Goal: Task Accomplishment & Management: Use online tool/utility

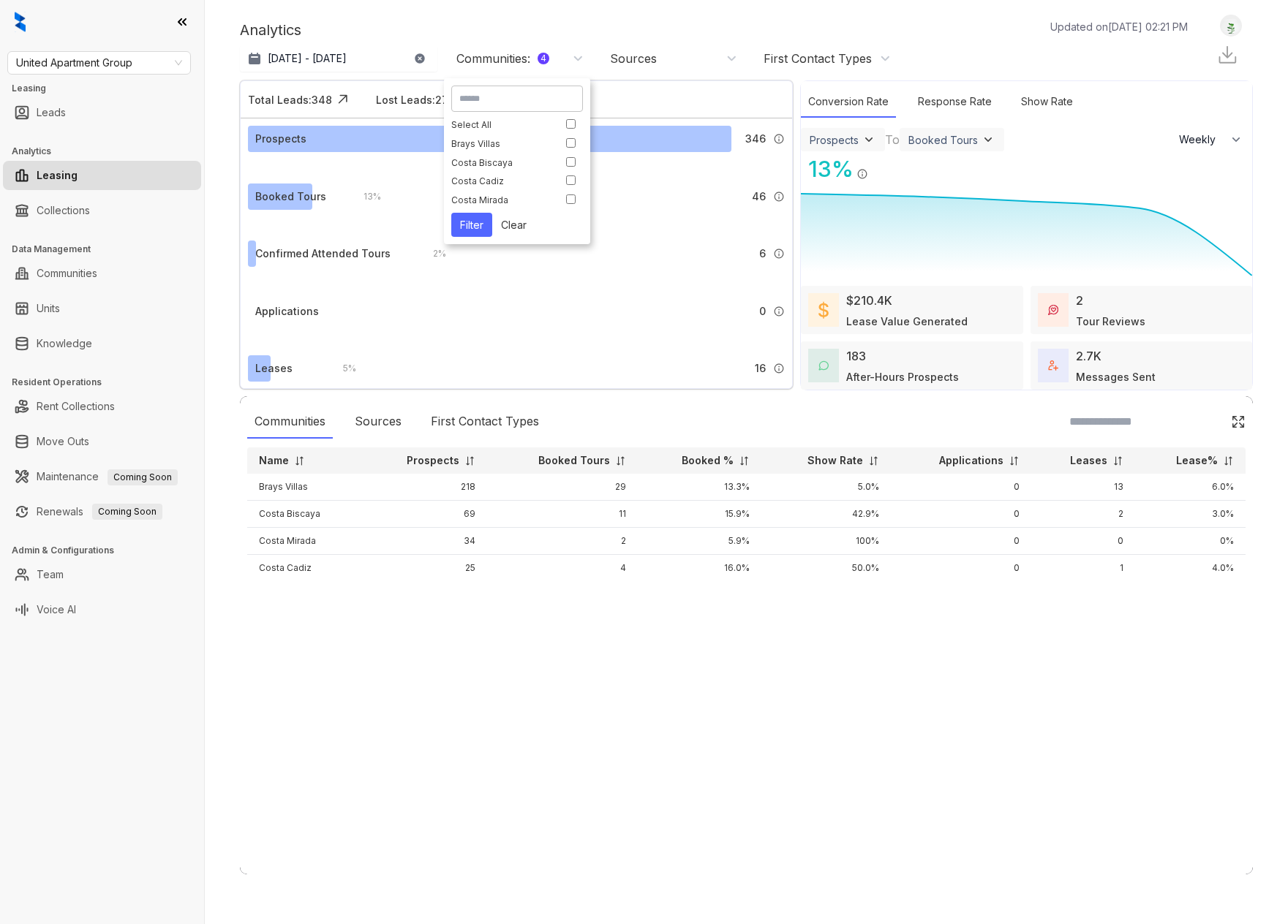
select select "******"
click at [519, 228] on button "Clear" at bounding box center [514, 225] width 43 height 24
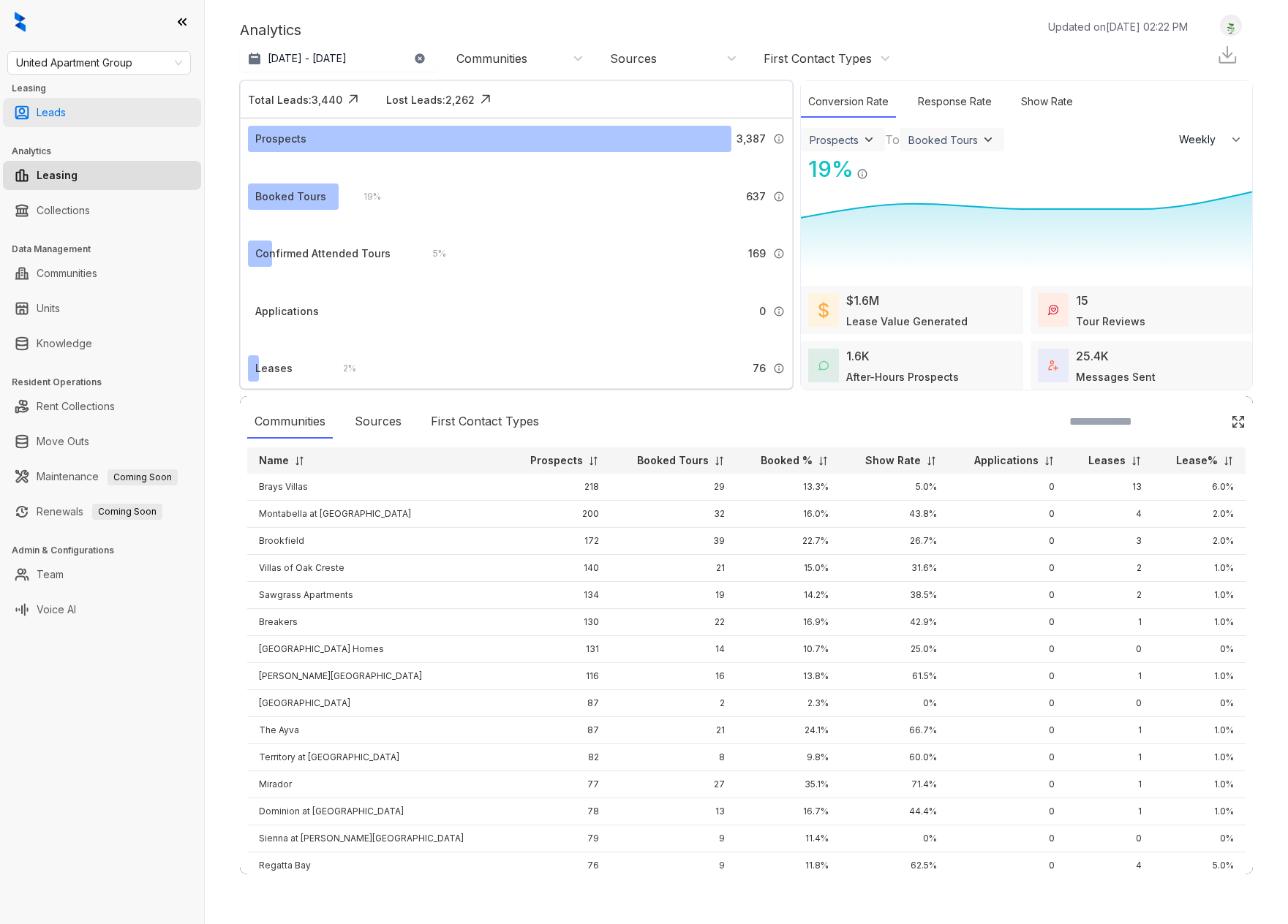
click at [53, 112] on link "Leads" at bounding box center [52, 113] width 30 height 30
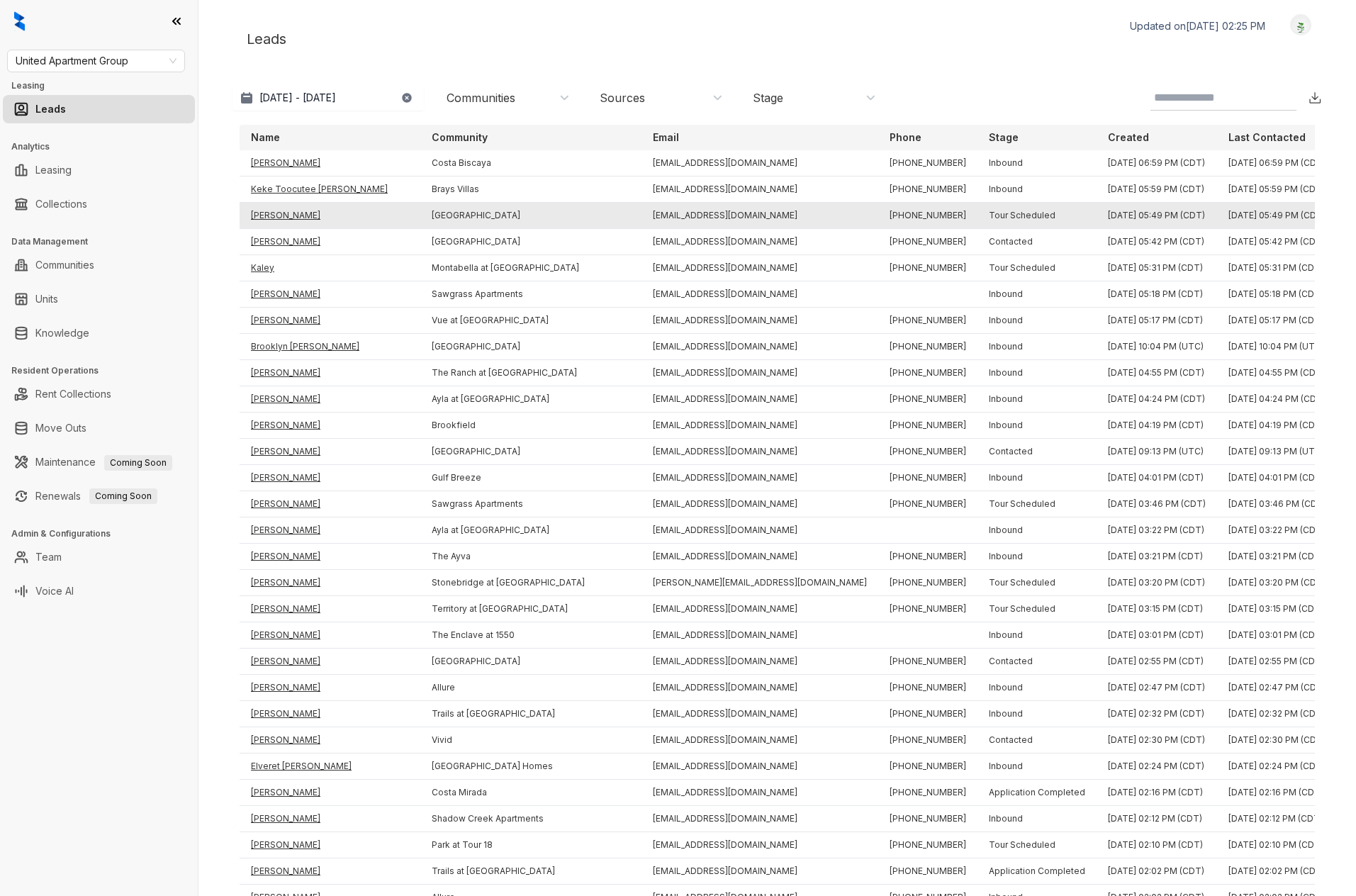
click at [267, 215] on td "[PERSON_NAME]" at bounding box center [330, 215] width 181 height 26
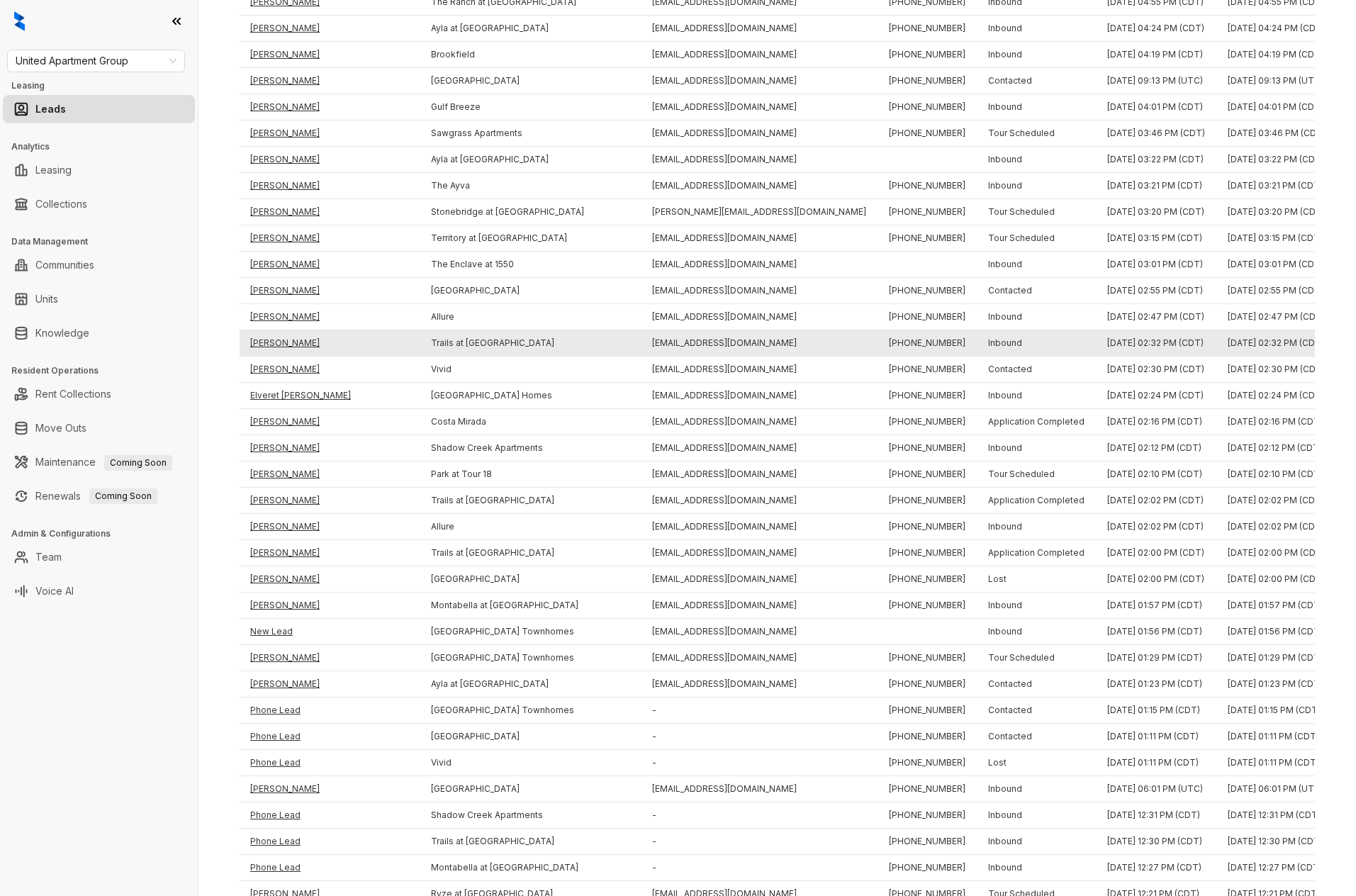
scroll to position [396, 0]
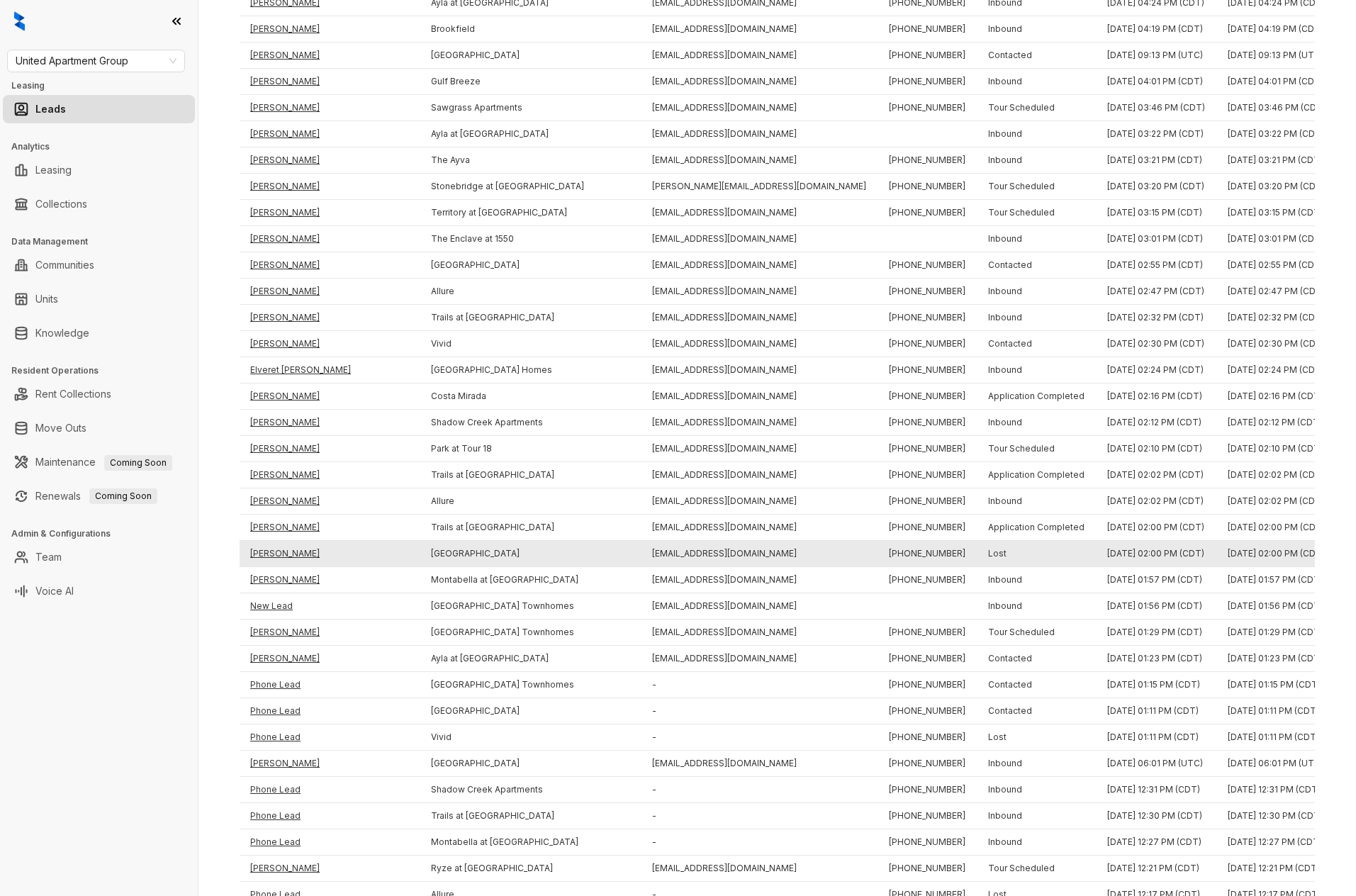
click at [275, 556] on td "[PERSON_NAME]" at bounding box center [329, 553] width 181 height 26
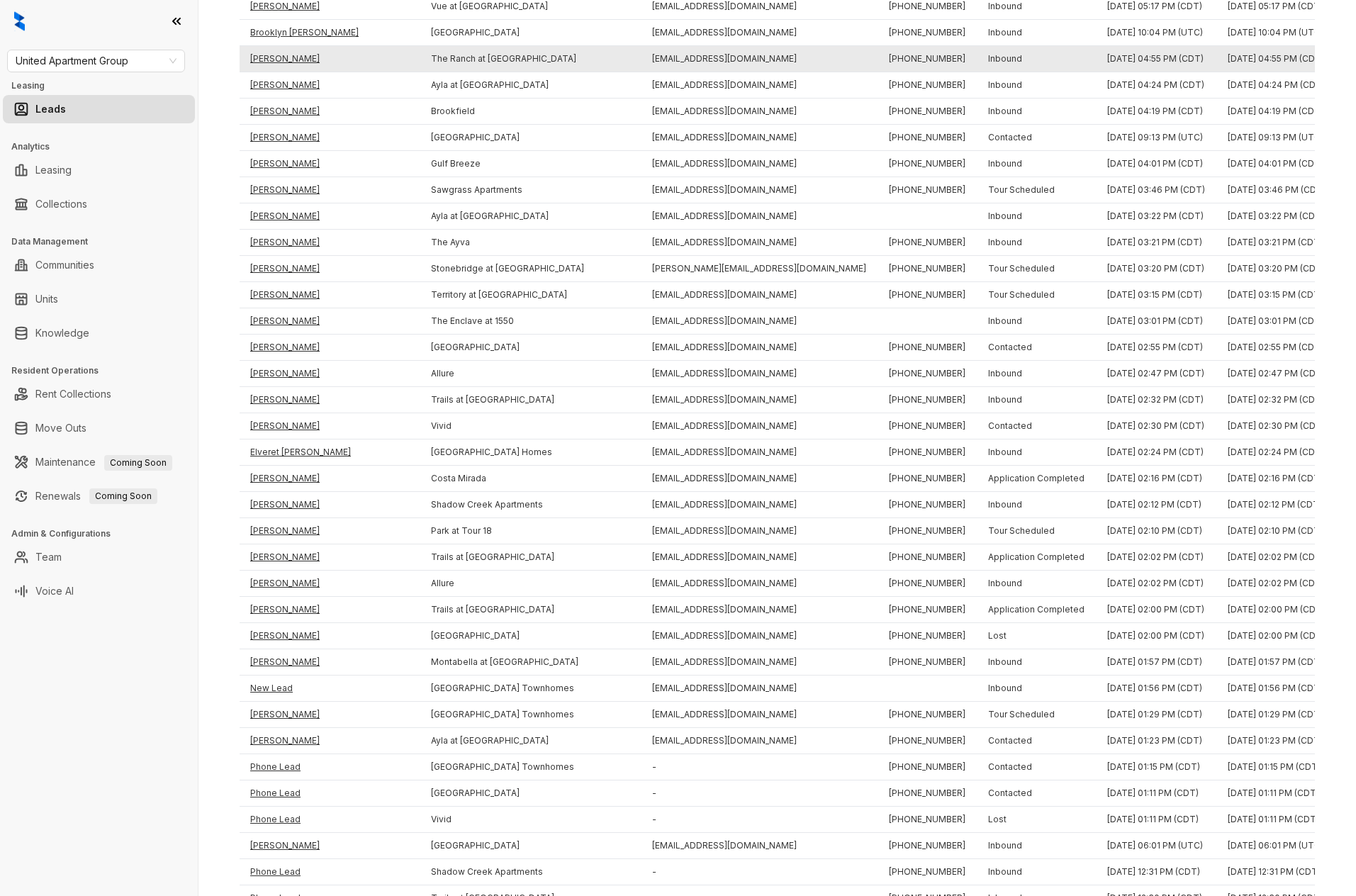
scroll to position [0, 0]
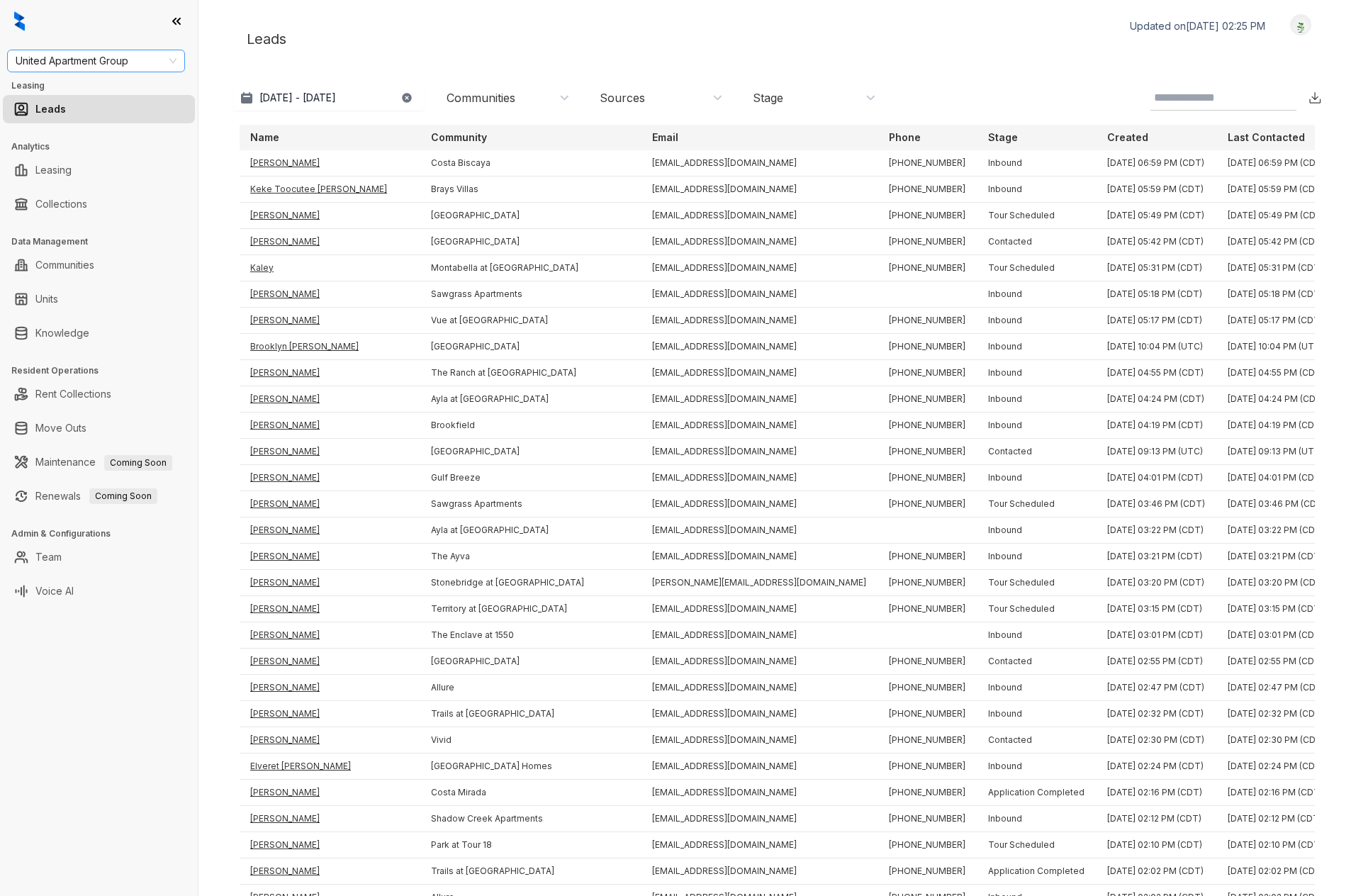
click at [161, 59] on span "United Apartment Group" at bounding box center [95, 61] width 161 height 22
click at [126, 30] on div at bounding box center [99, 21] width 198 height 42
click at [81, 206] on link "Collections" at bounding box center [62, 204] width 52 height 29
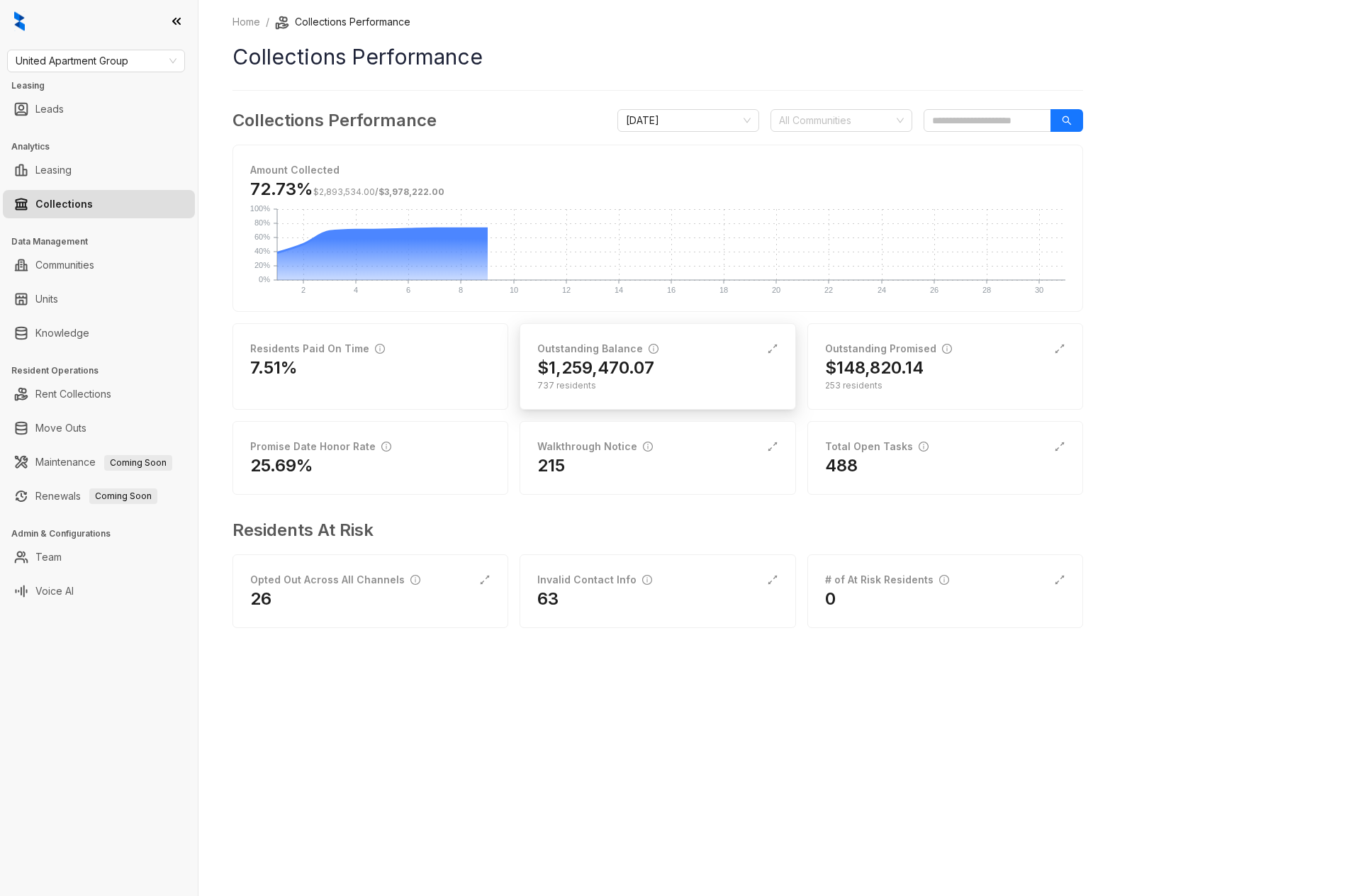
click at [674, 364] on div "$1,259,470.07" at bounding box center [657, 368] width 240 height 22
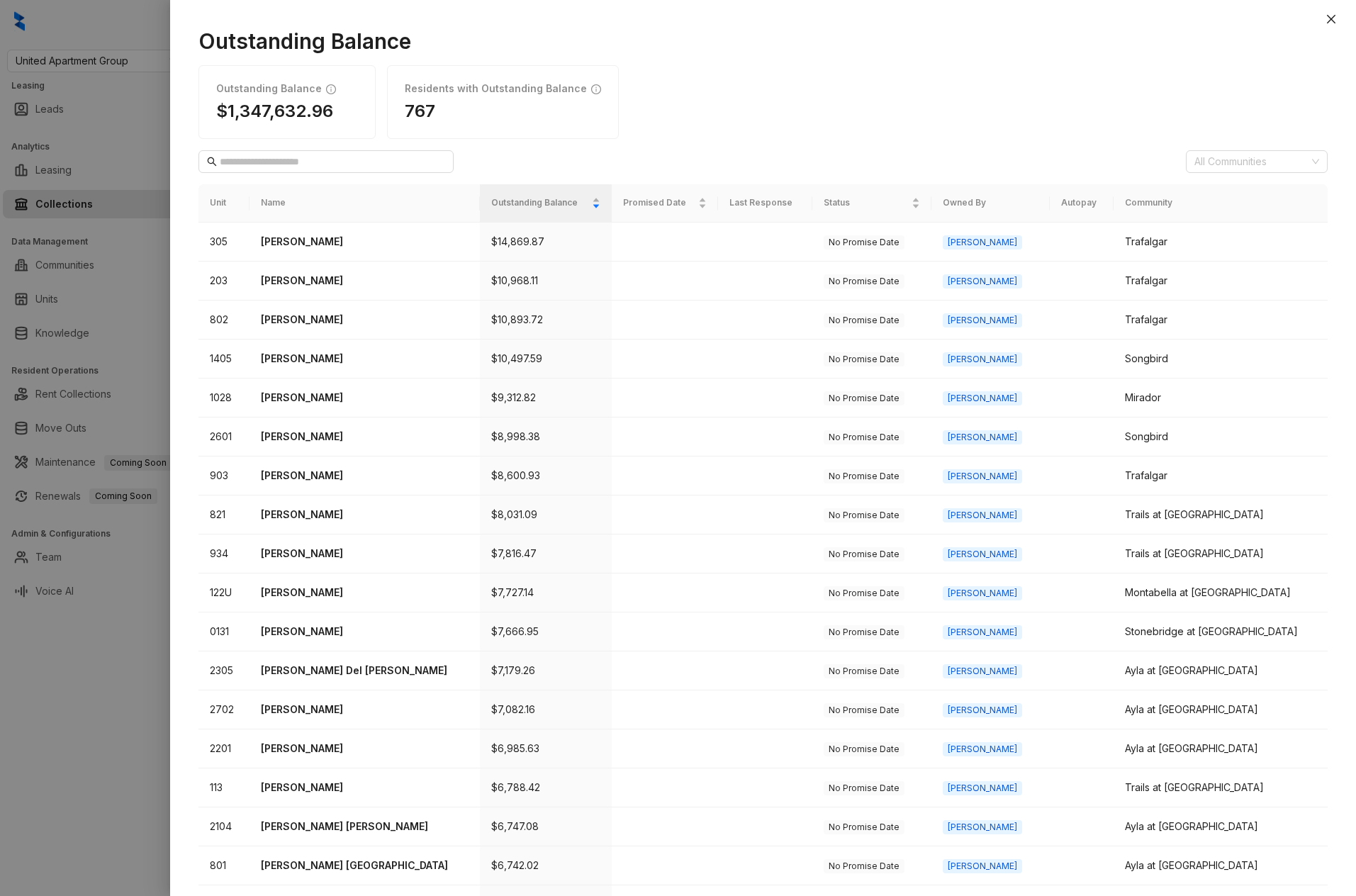
click at [763, 204] on th "Last Response" at bounding box center [765, 204] width 94 height 38
click at [921, 204] on div "Status" at bounding box center [873, 203] width 97 height 14
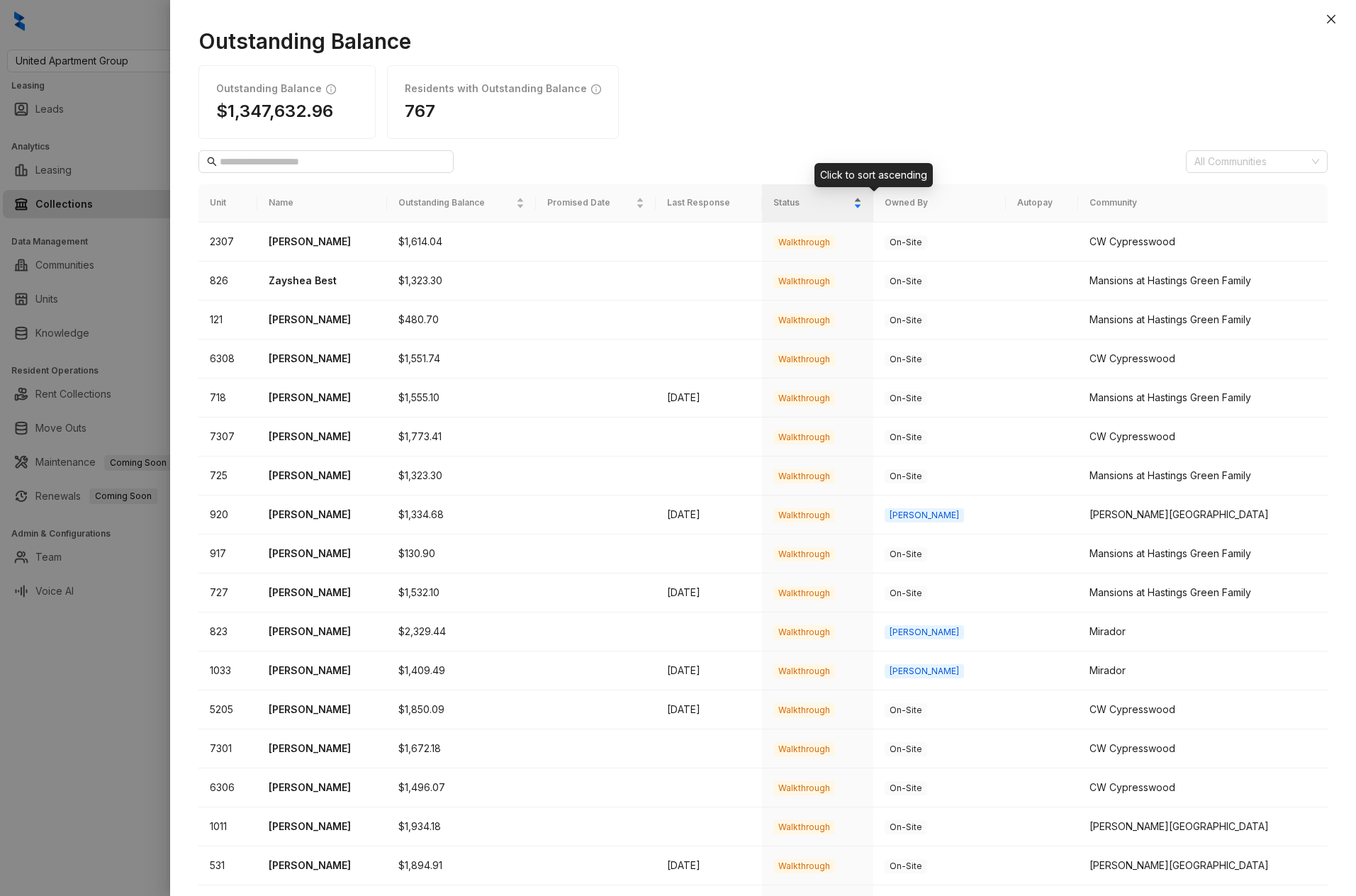
click at [862, 204] on div "Status" at bounding box center [817, 203] width 89 height 14
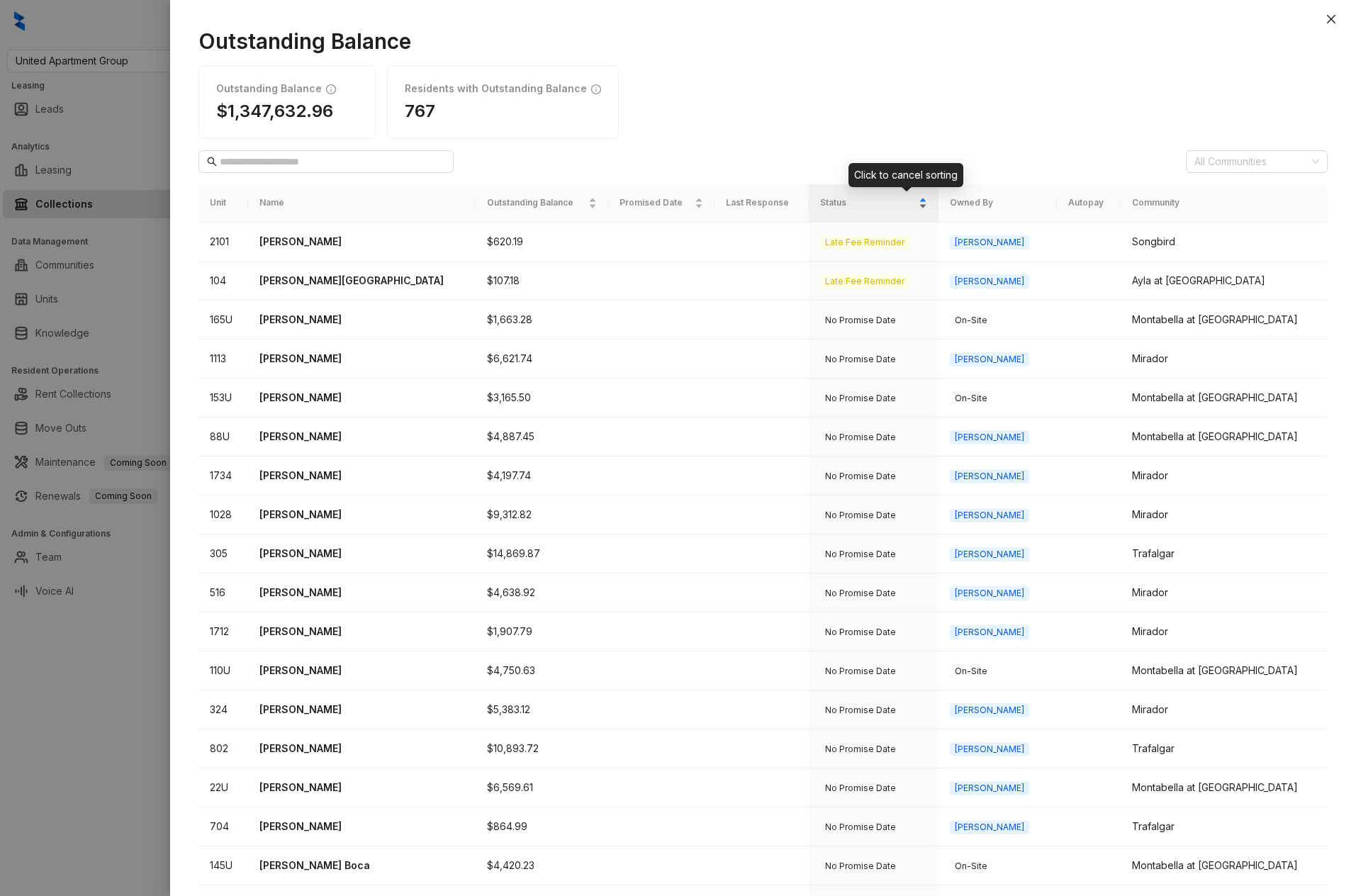
click at [926, 206] on div "Status" at bounding box center [874, 203] width 107 height 14
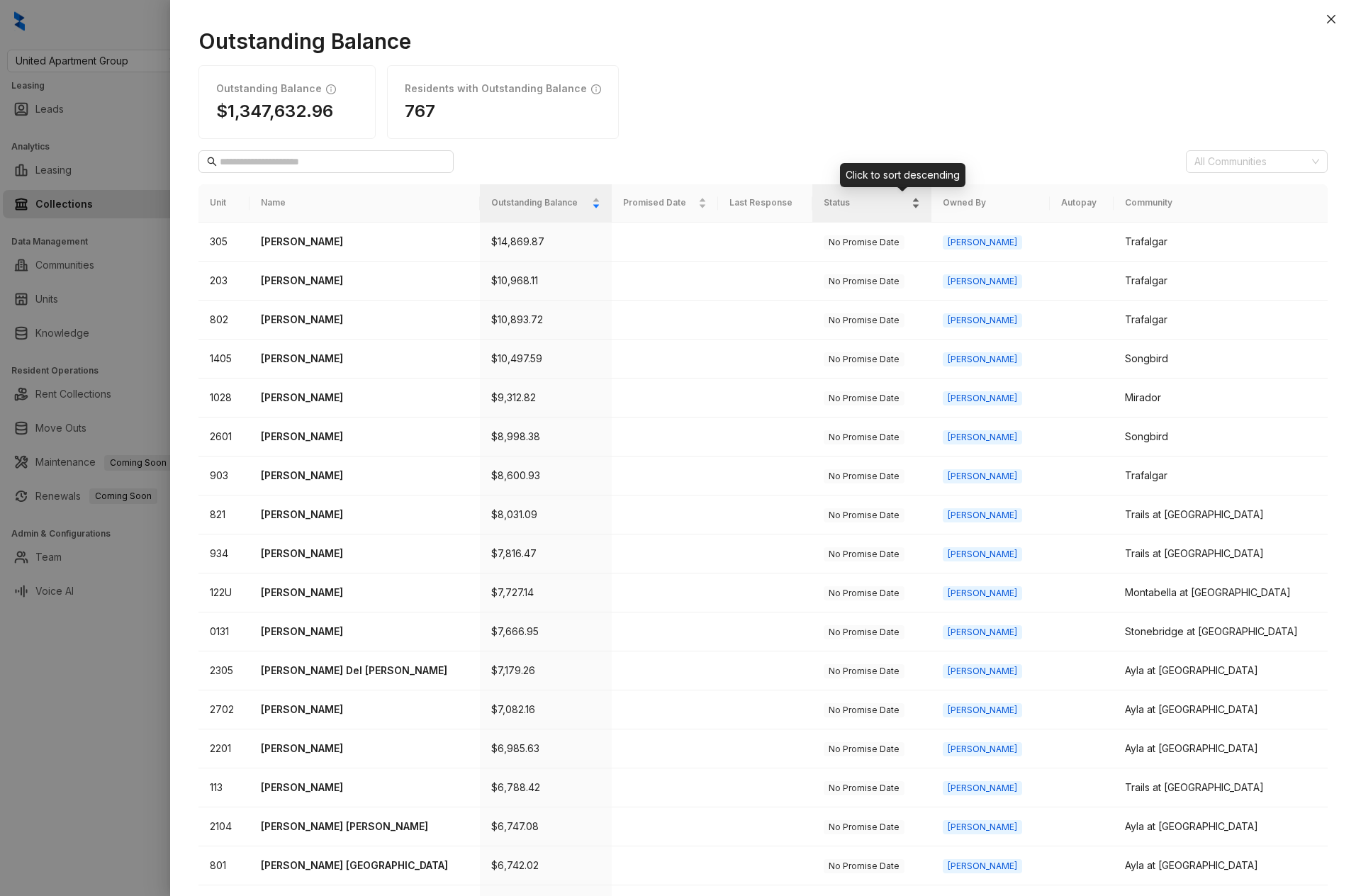
click at [921, 206] on div "Status" at bounding box center [873, 203] width 97 height 14
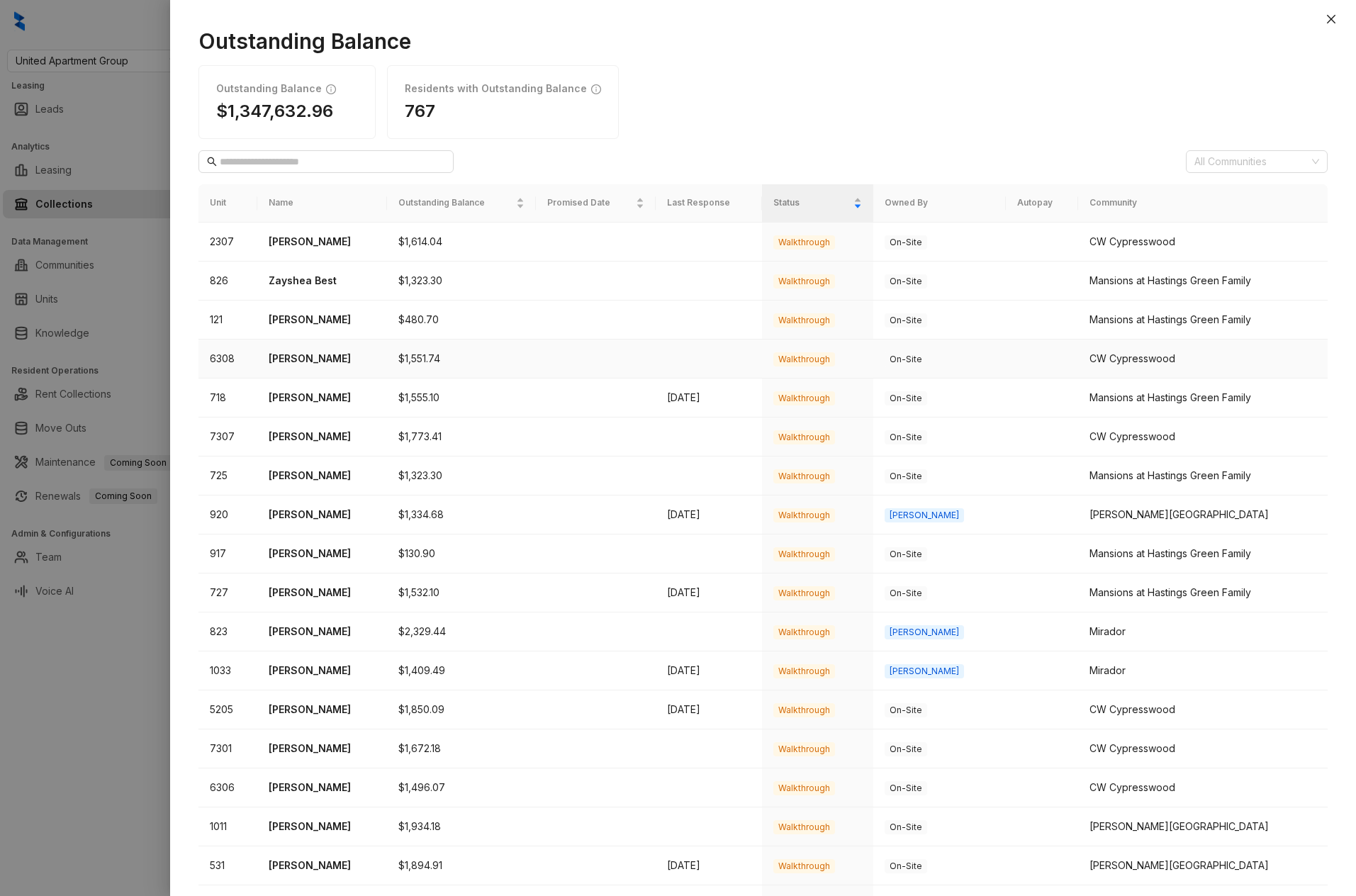
scroll to position [154, 0]
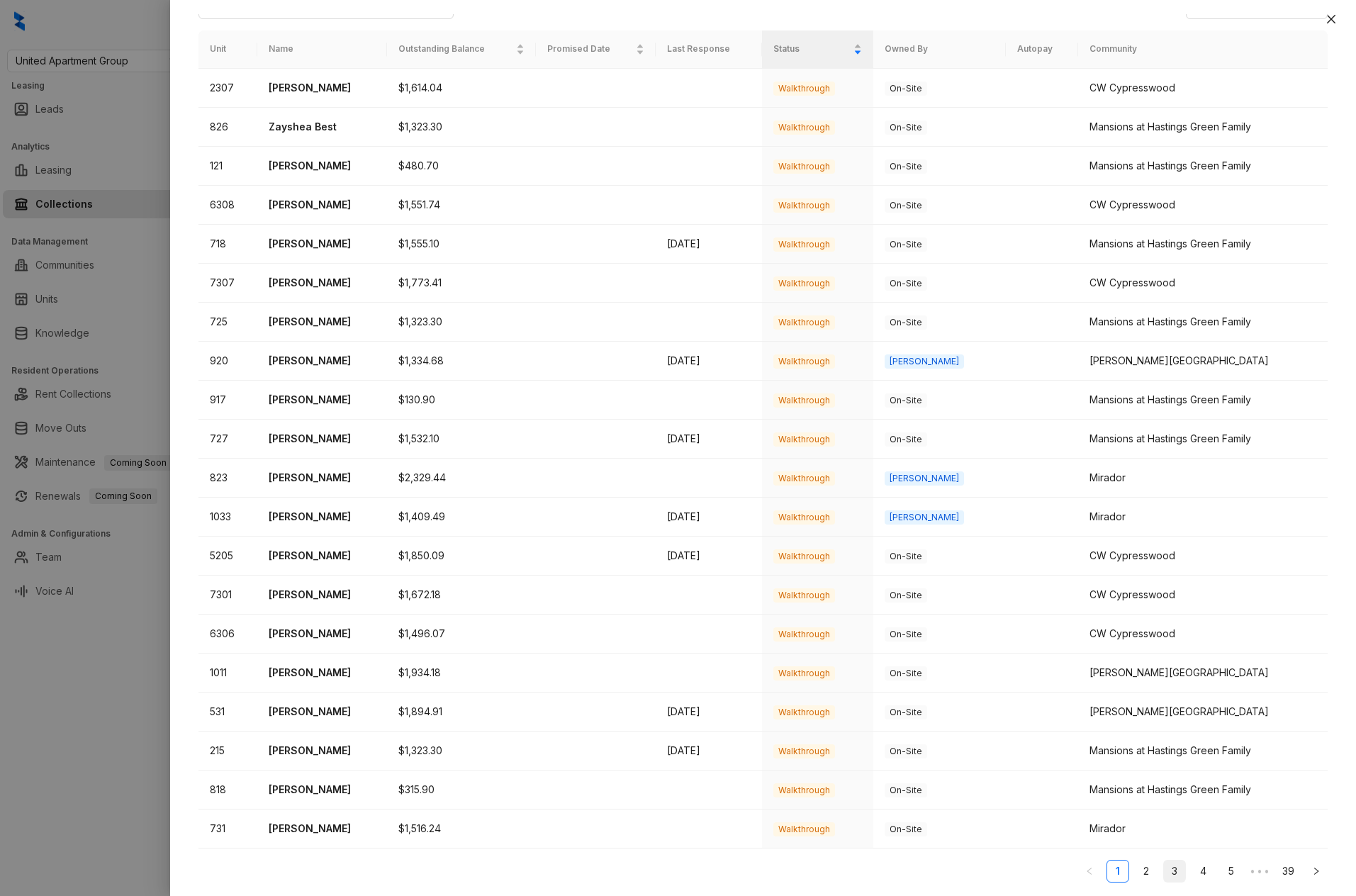
click at [1176, 872] on link "3" at bounding box center [1175, 872] width 22 height 22
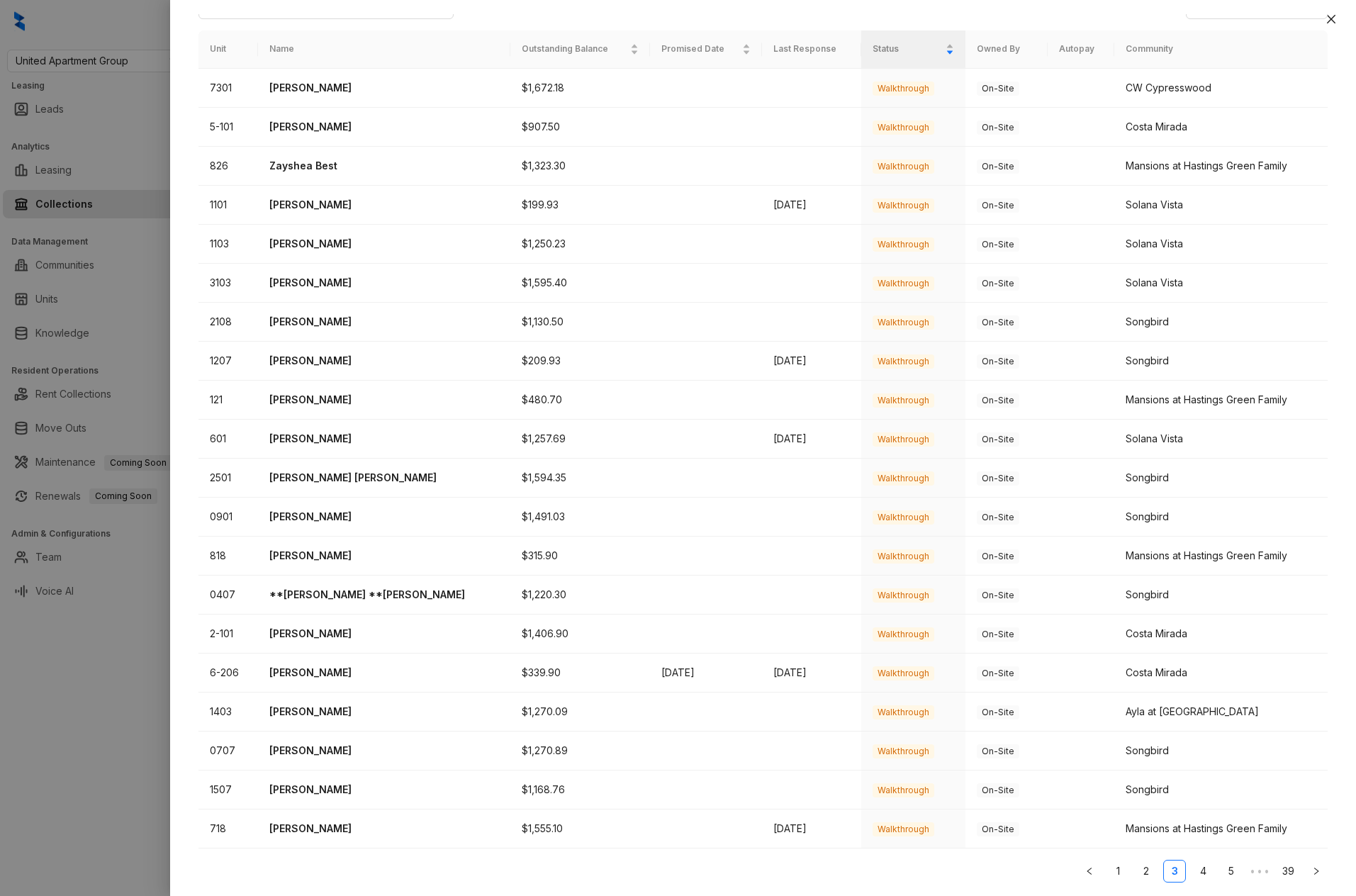
click at [1236, 874] on link "5" at bounding box center [1231, 872] width 22 height 22
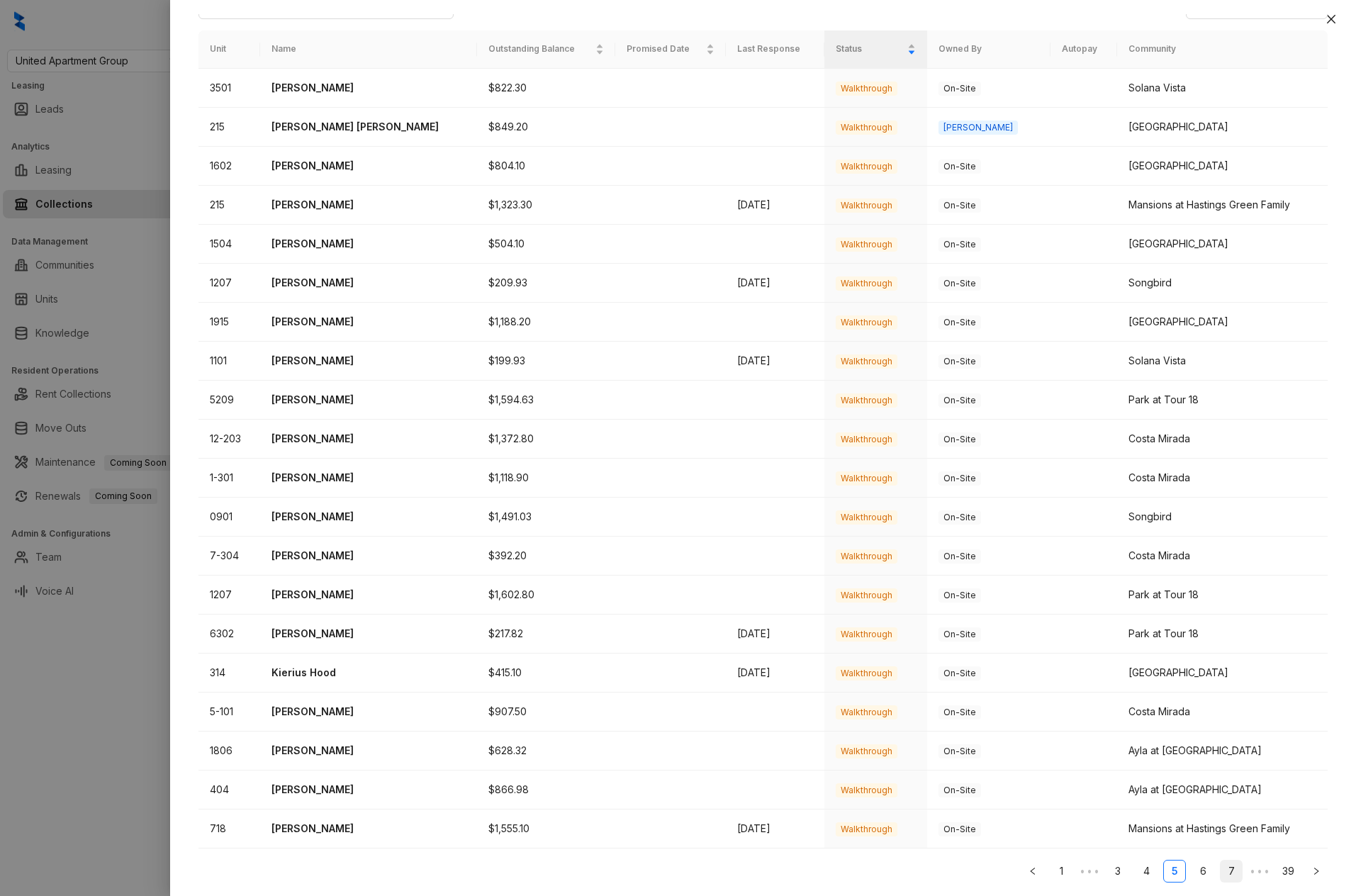
click at [1233, 873] on link "7" at bounding box center [1231, 872] width 22 height 22
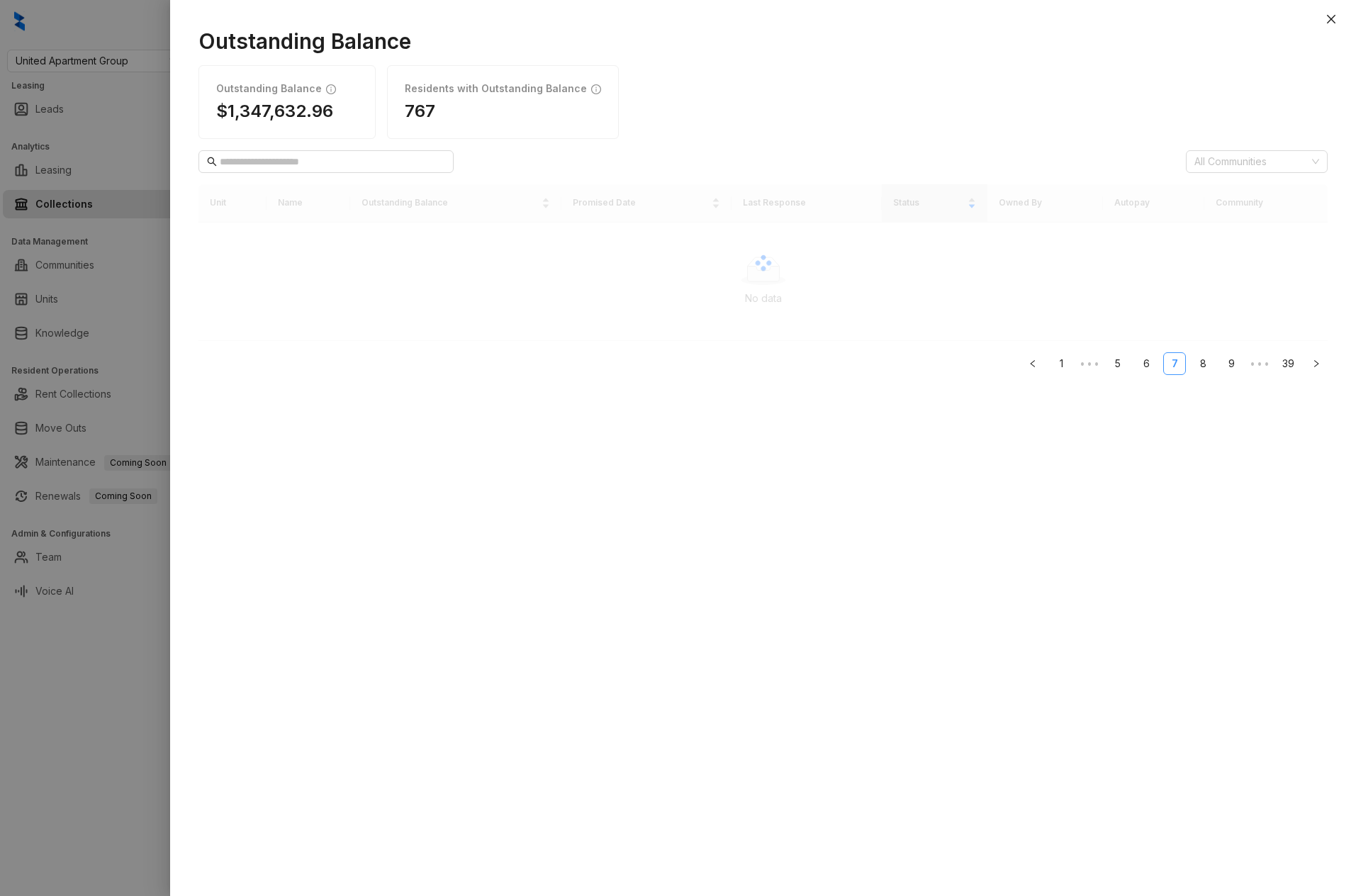
scroll to position [0, 0]
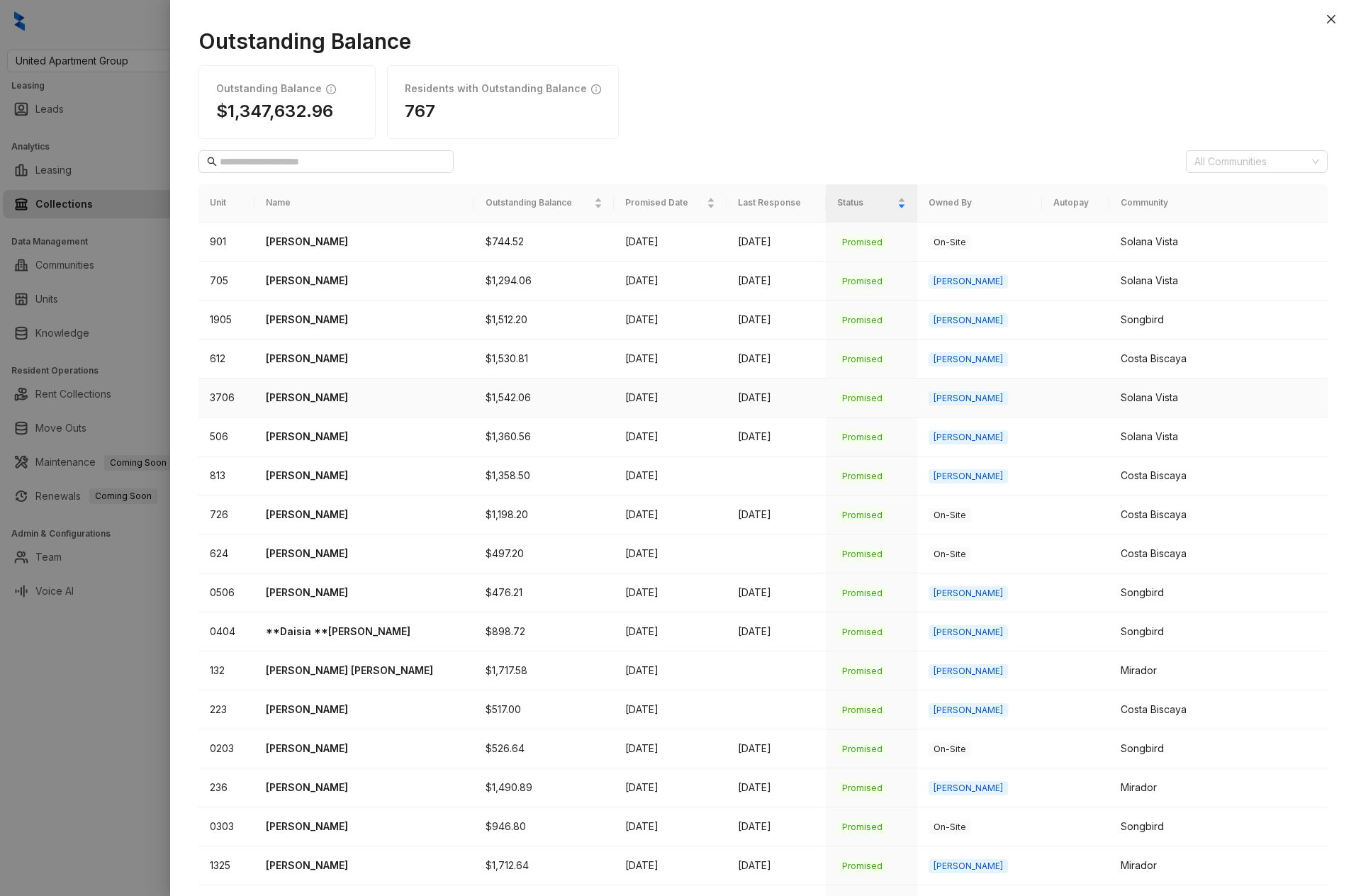
click at [323, 397] on p "[PERSON_NAME]" at bounding box center [364, 397] width 197 height 15
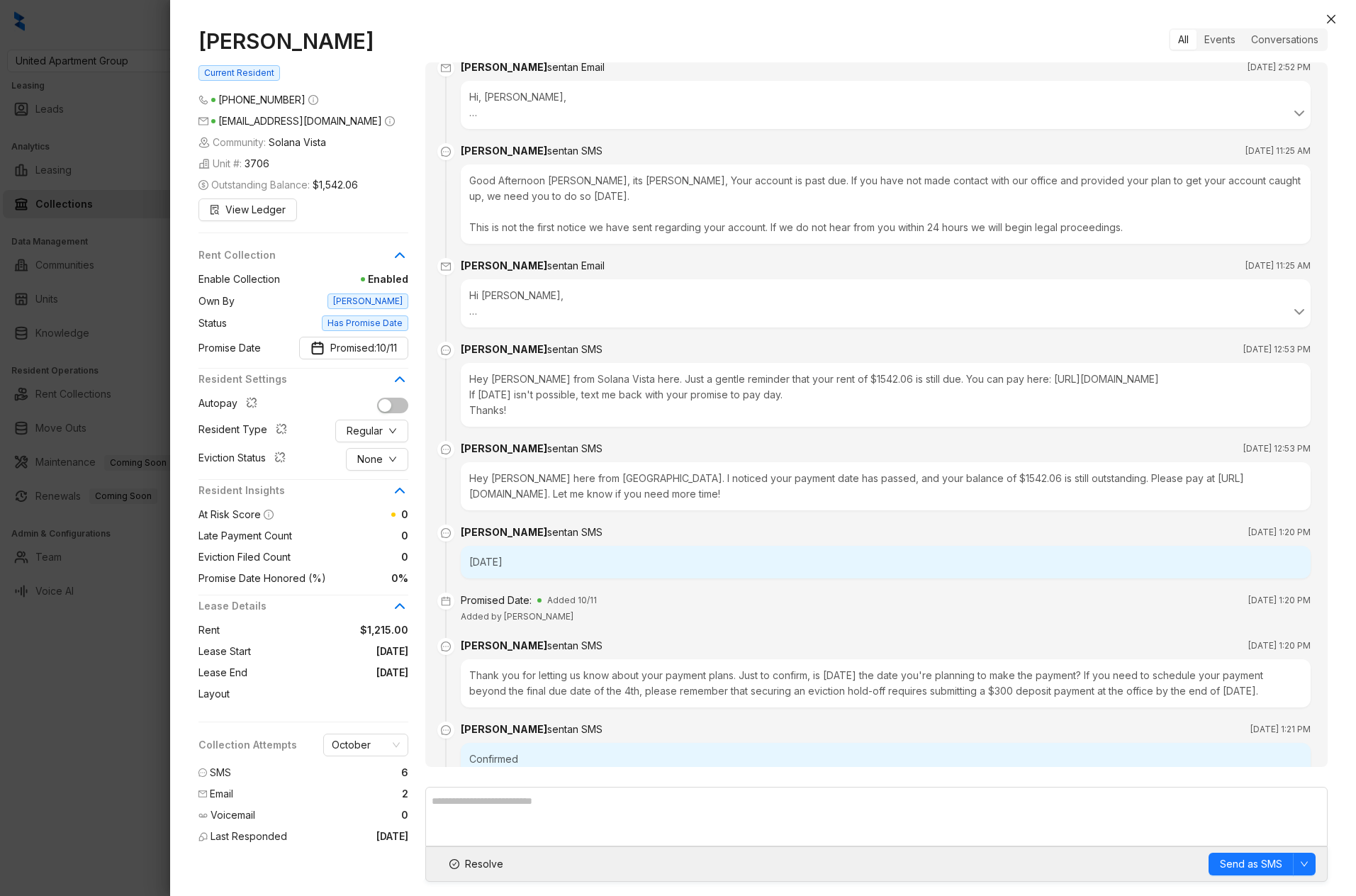
scroll to position [2710, 0]
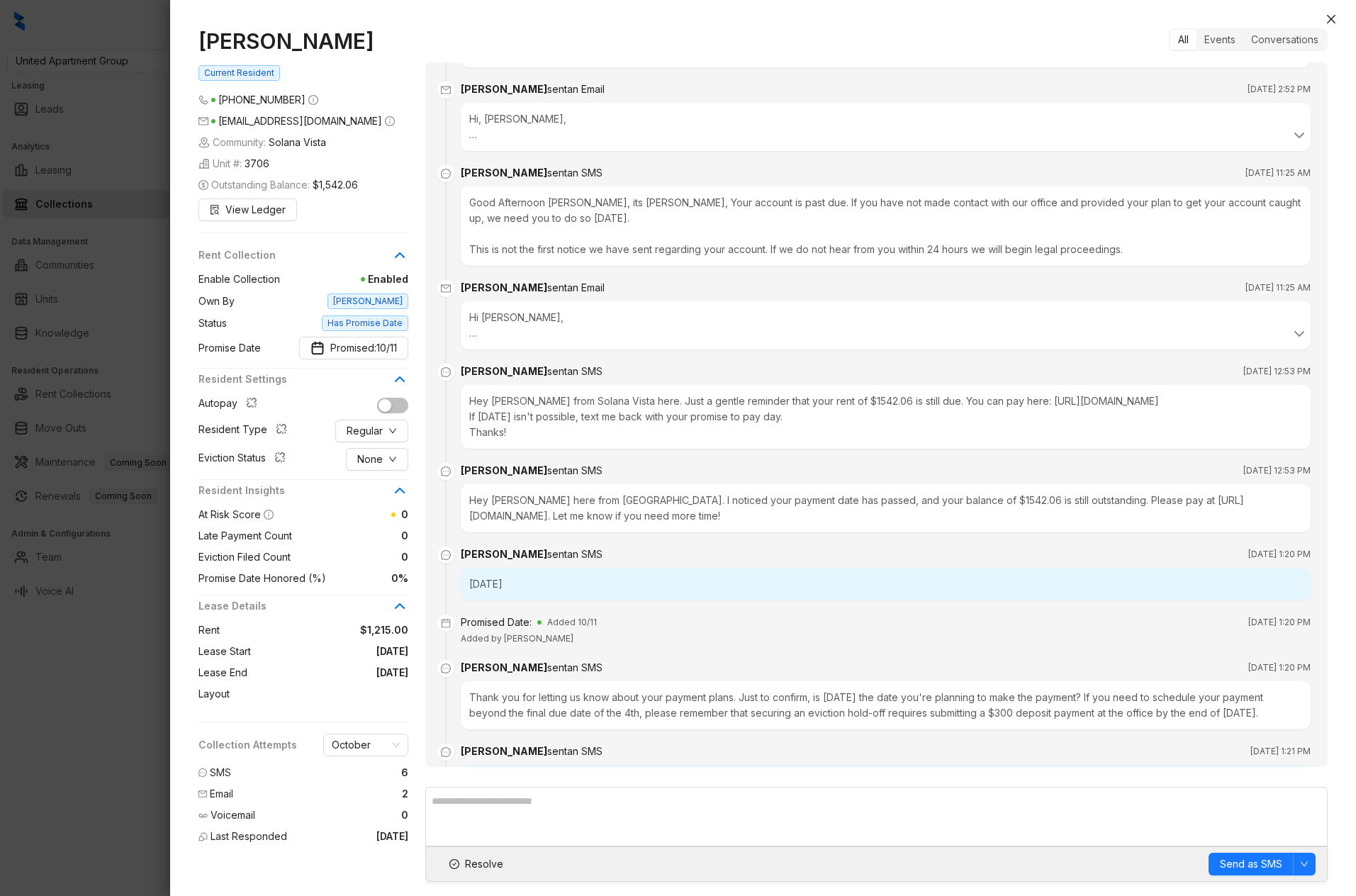
click at [482, 143] on div "Hi, [PERSON_NAME], This is [PERSON_NAME] from Solana Vista Just a reminder that…" at bounding box center [885, 126] width 833 height 31
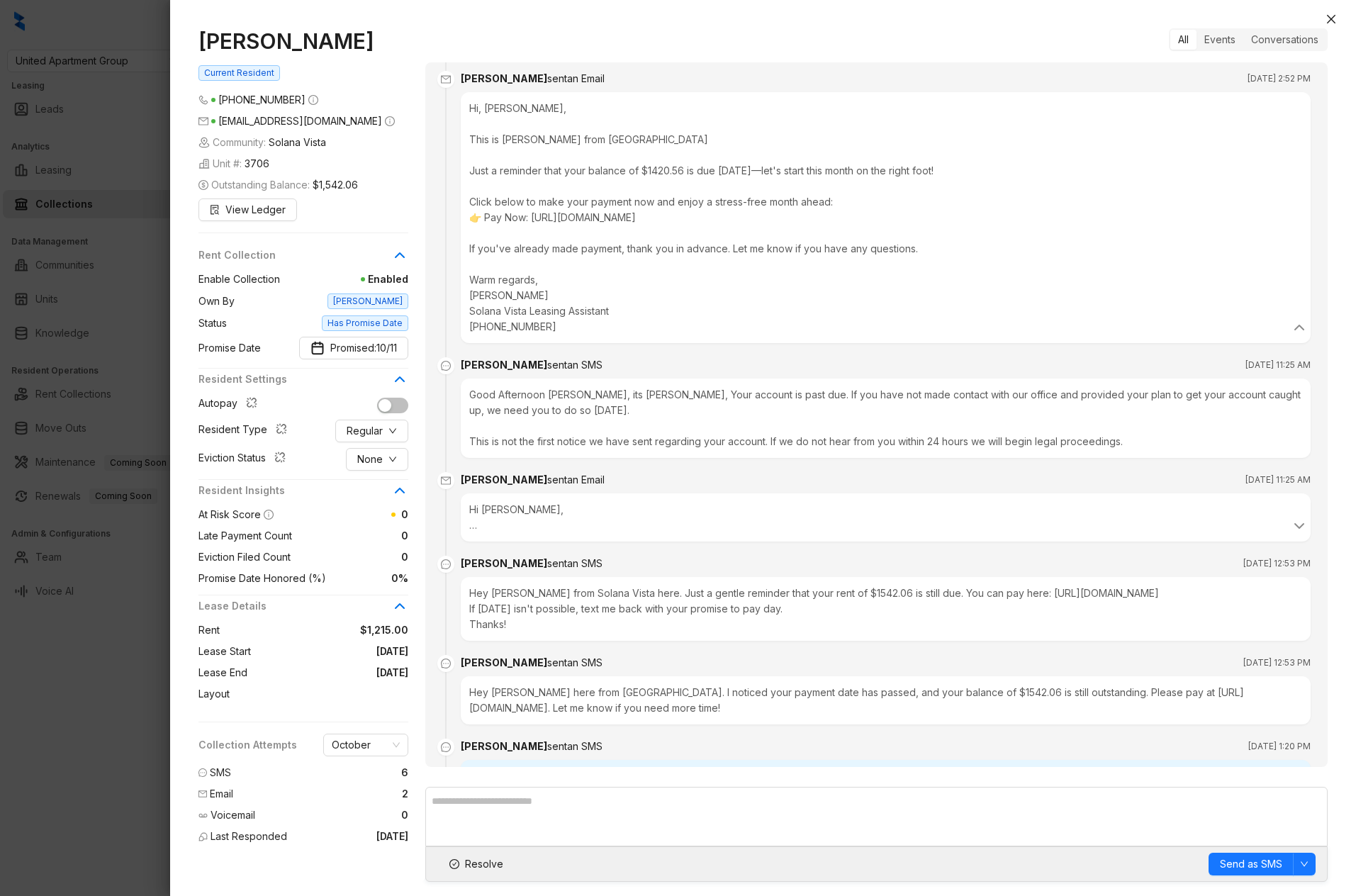
scroll to position [2712, 0]
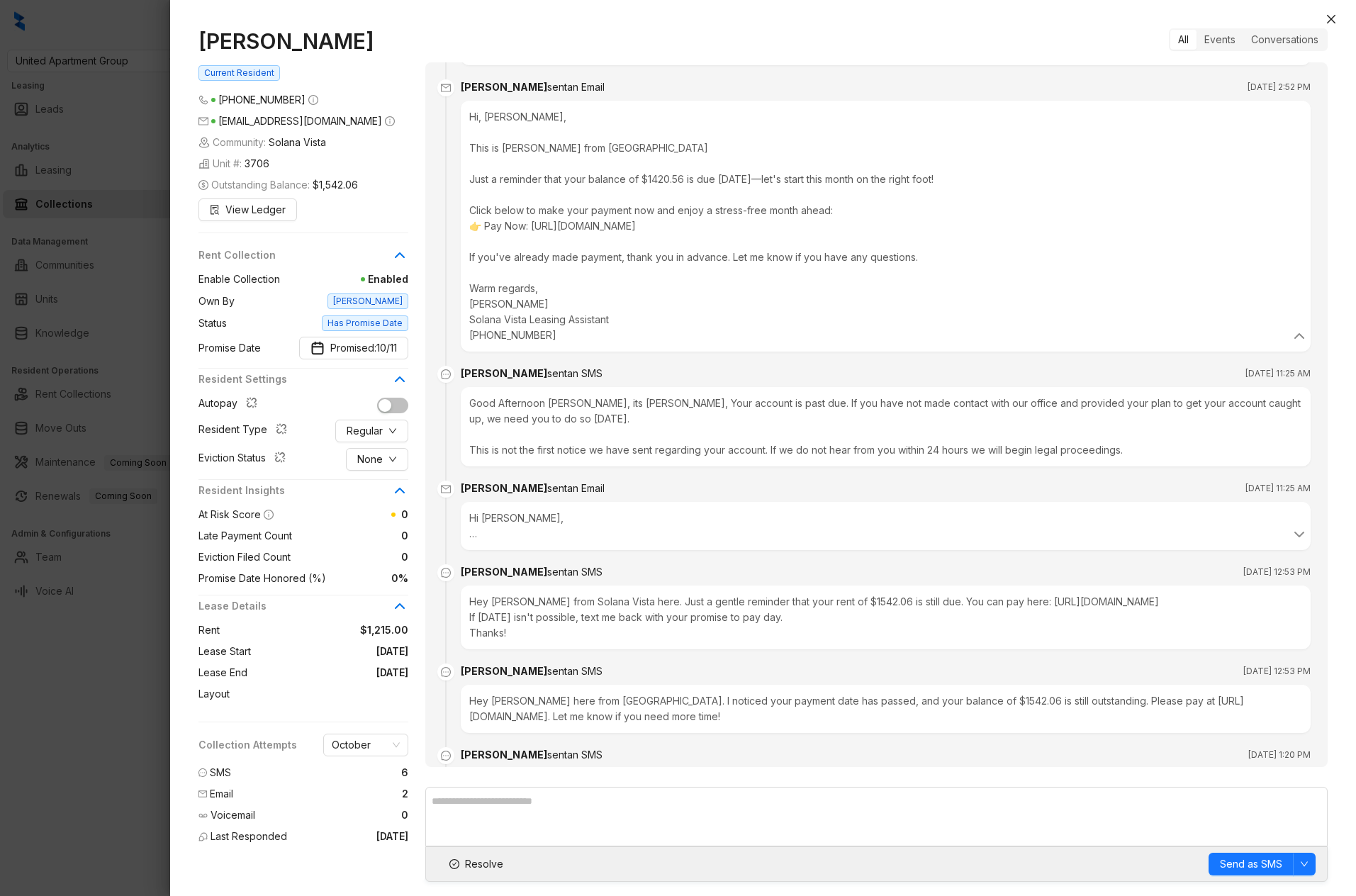
click at [595, 431] on div "Good Afternoon [PERSON_NAME], its [PERSON_NAME], Your account is past due. If y…" at bounding box center [886, 427] width 850 height 80
click at [561, 532] on div "Hi [PERSON_NAME], Good Afternoon [PERSON_NAME], its [PERSON_NAME], Your account…" at bounding box center [885, 526] width 833 height 31
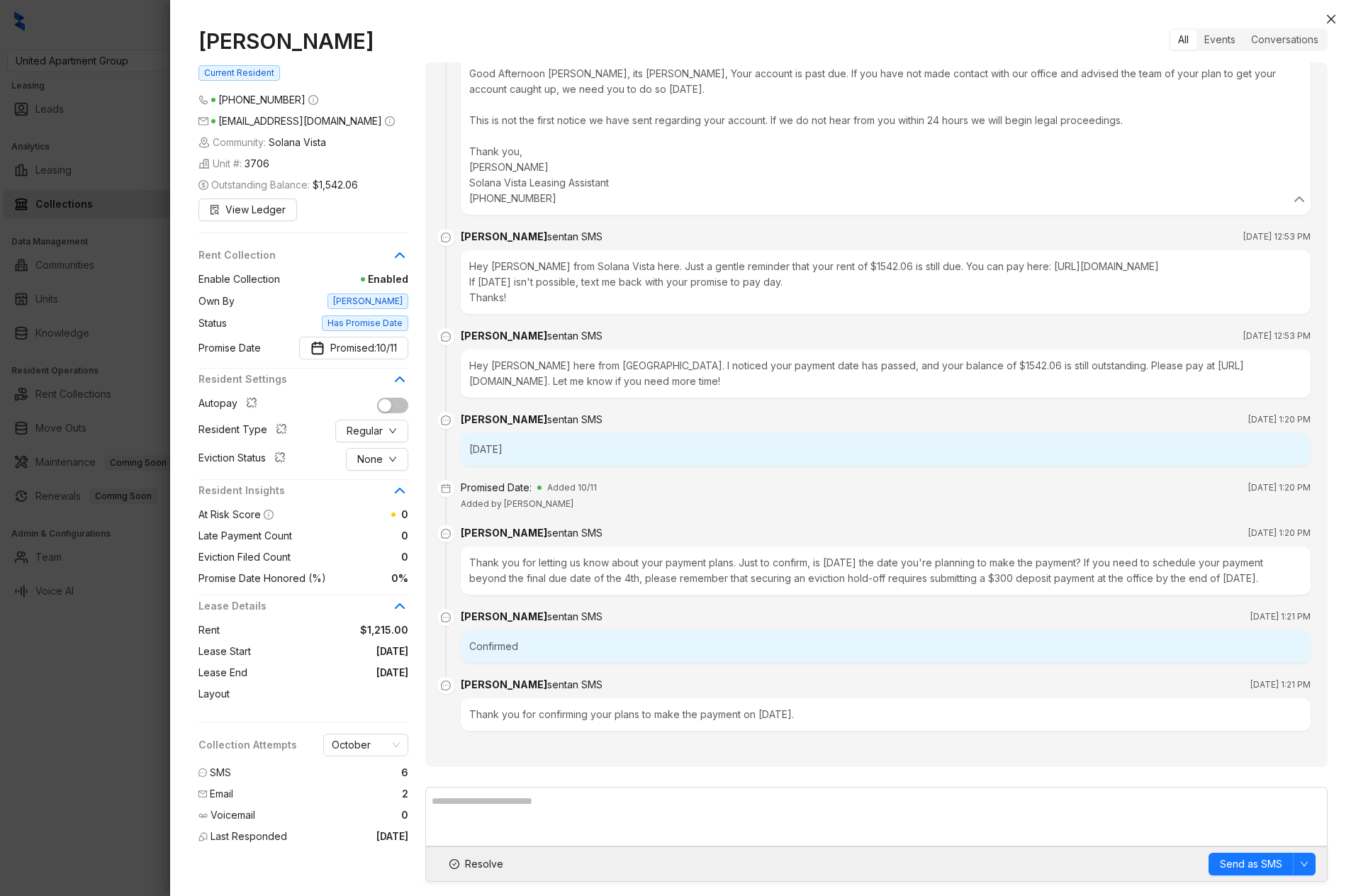
scroll to position [3204, 0]
drag, startPoint x: 1233, startPoint y: 531, endPoint x: 1221, endPoint y: 532, distance: 12.0
click at [1247, 532] on span "[DATE] 1:20 PM" at bounding box center [1280, 534] width 63 height 14
click at [634, 635] on div "Confirmed" at bounding box center [886, 647] width 850 height 32
drag, startPoint x: 983, startPoint y: 578, endPoint x: 1088, endPoint y: 595, distance: 106.4
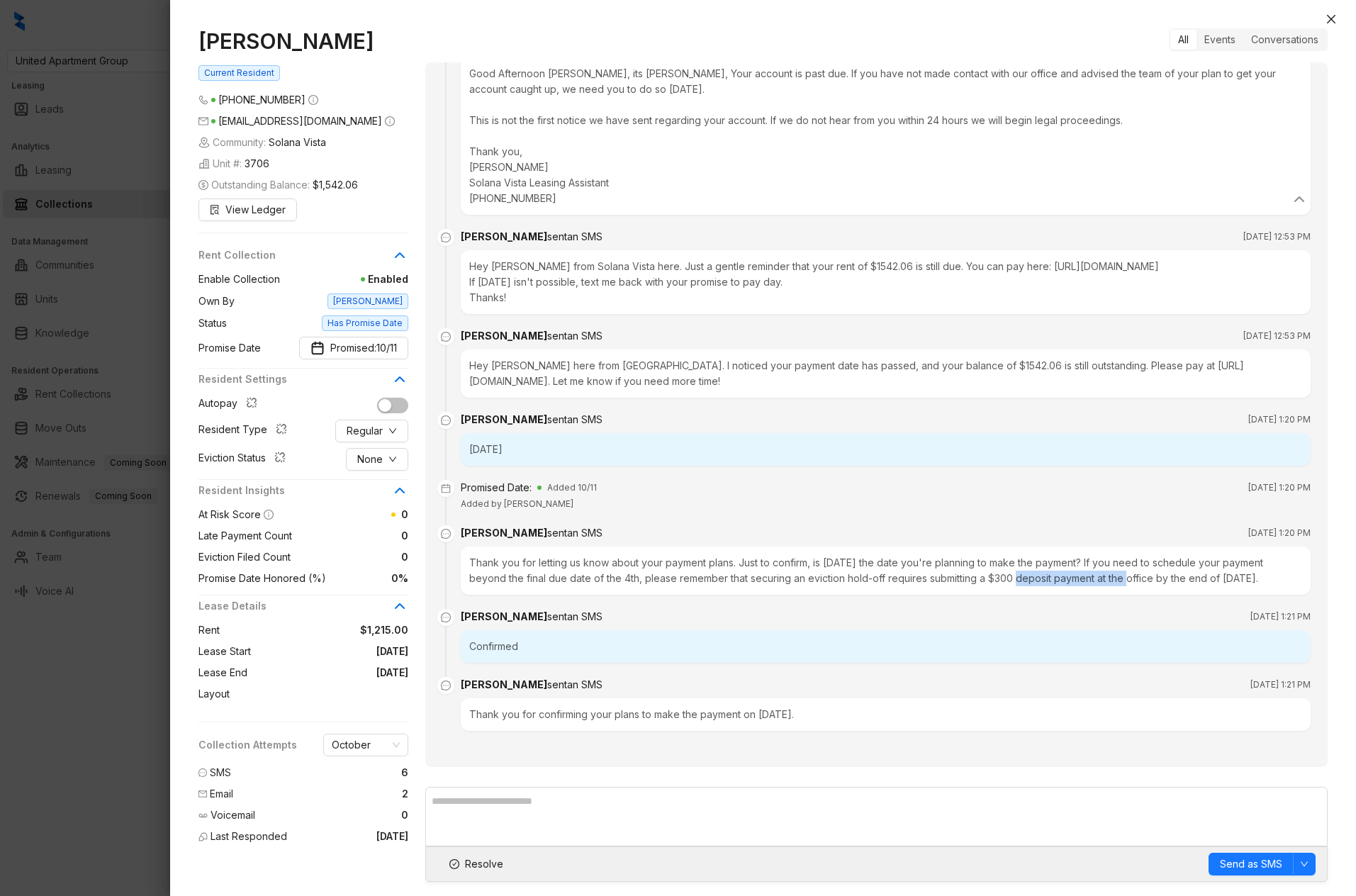
click at [1100, 578] on div "Thank you for letting us know about your payment plans. Just to confirm, is [DA…" at bounding box center [886, 570] width 850 height 48
click at [646, 716] on div "Thank you for confirming your plans to make the payment on [DATE]." at bounding box center [886, 715] width 850 height 32
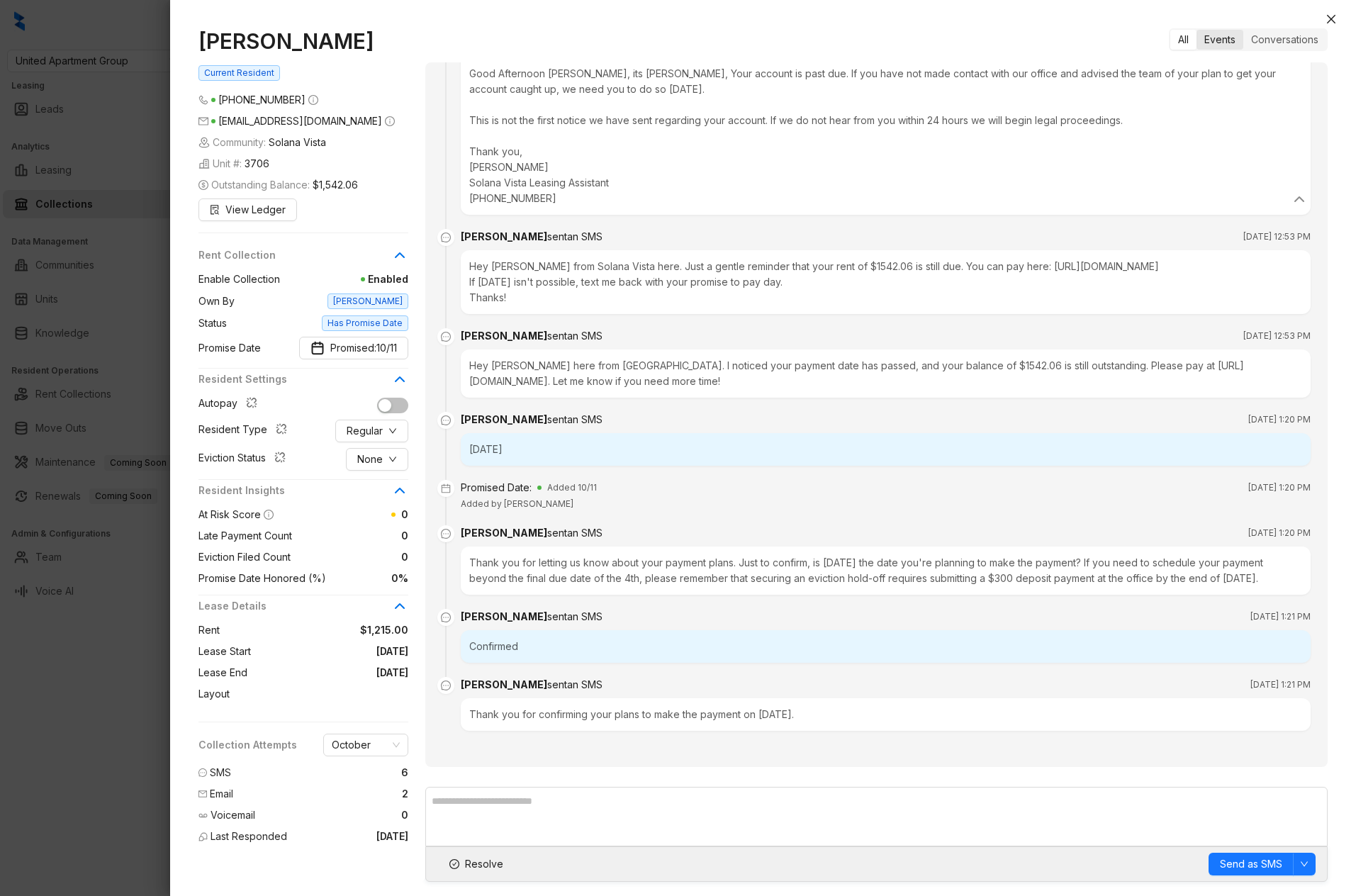
click at [1210, 42] on div "Events" at bounding box center [1220, 39] width 47 height 20
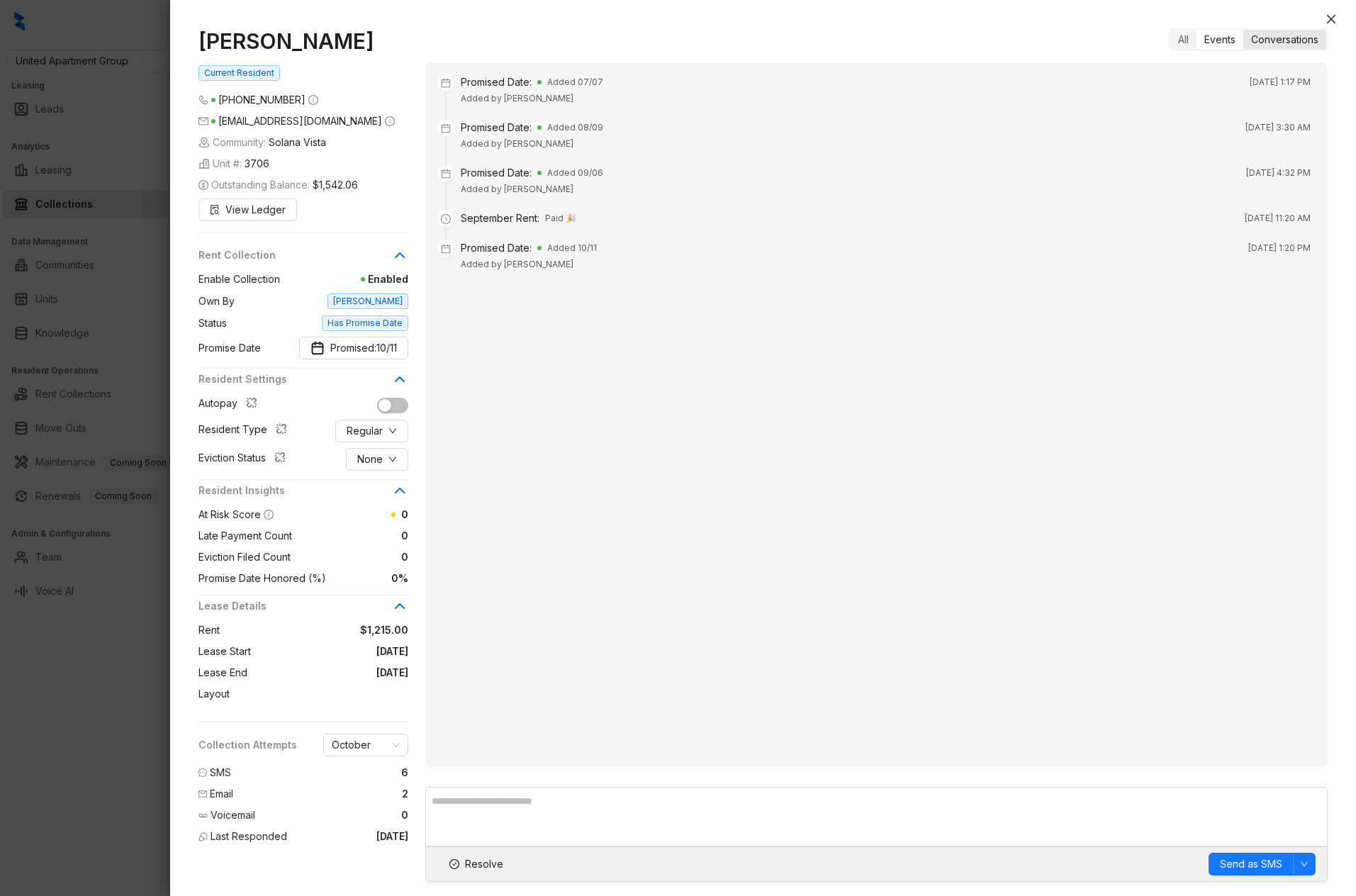
click at [1247, 43] on div "Conversations" at bounding box center [1285, 39] width 83 height 20
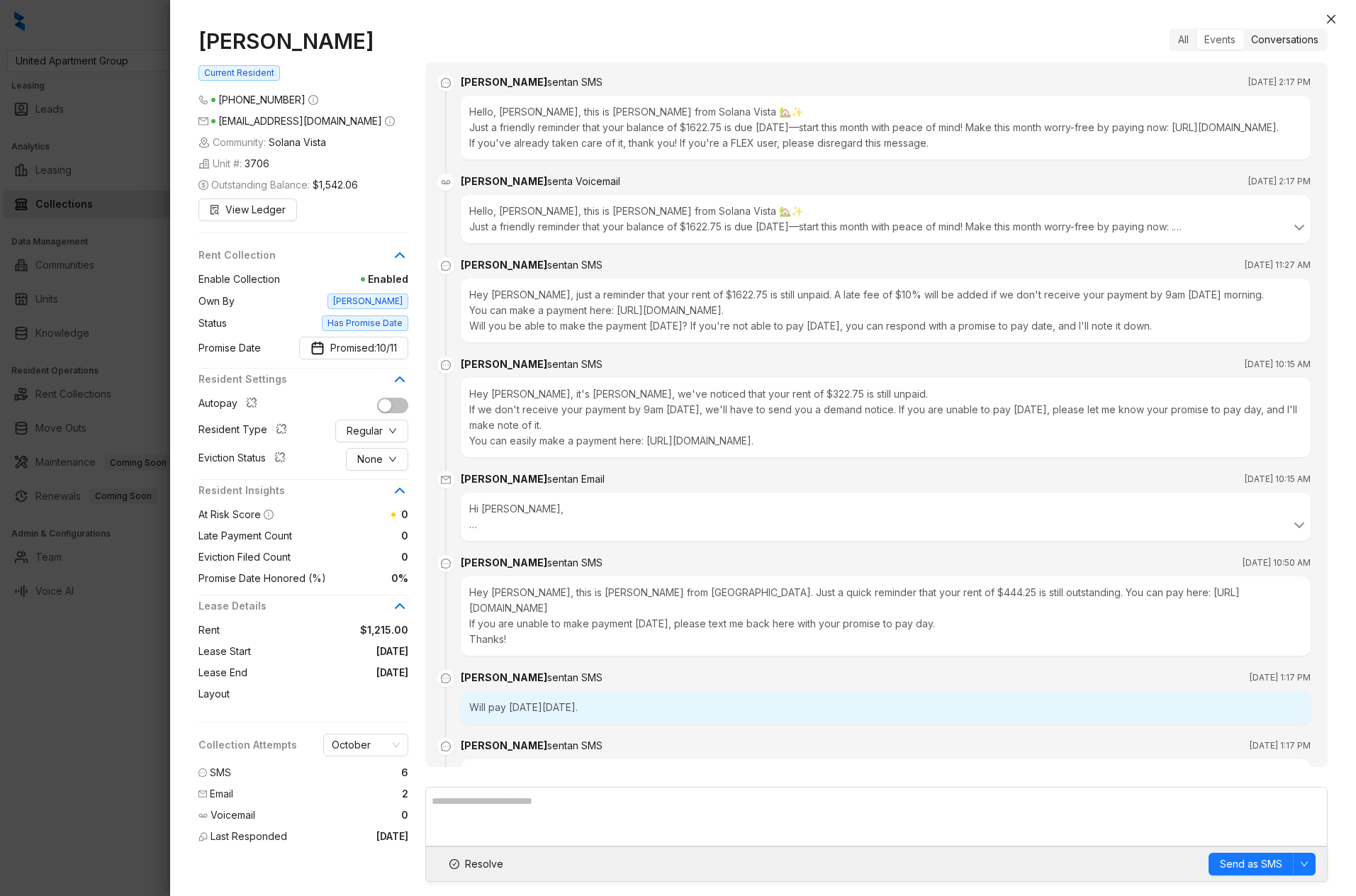
scroll to position [2649, 0]
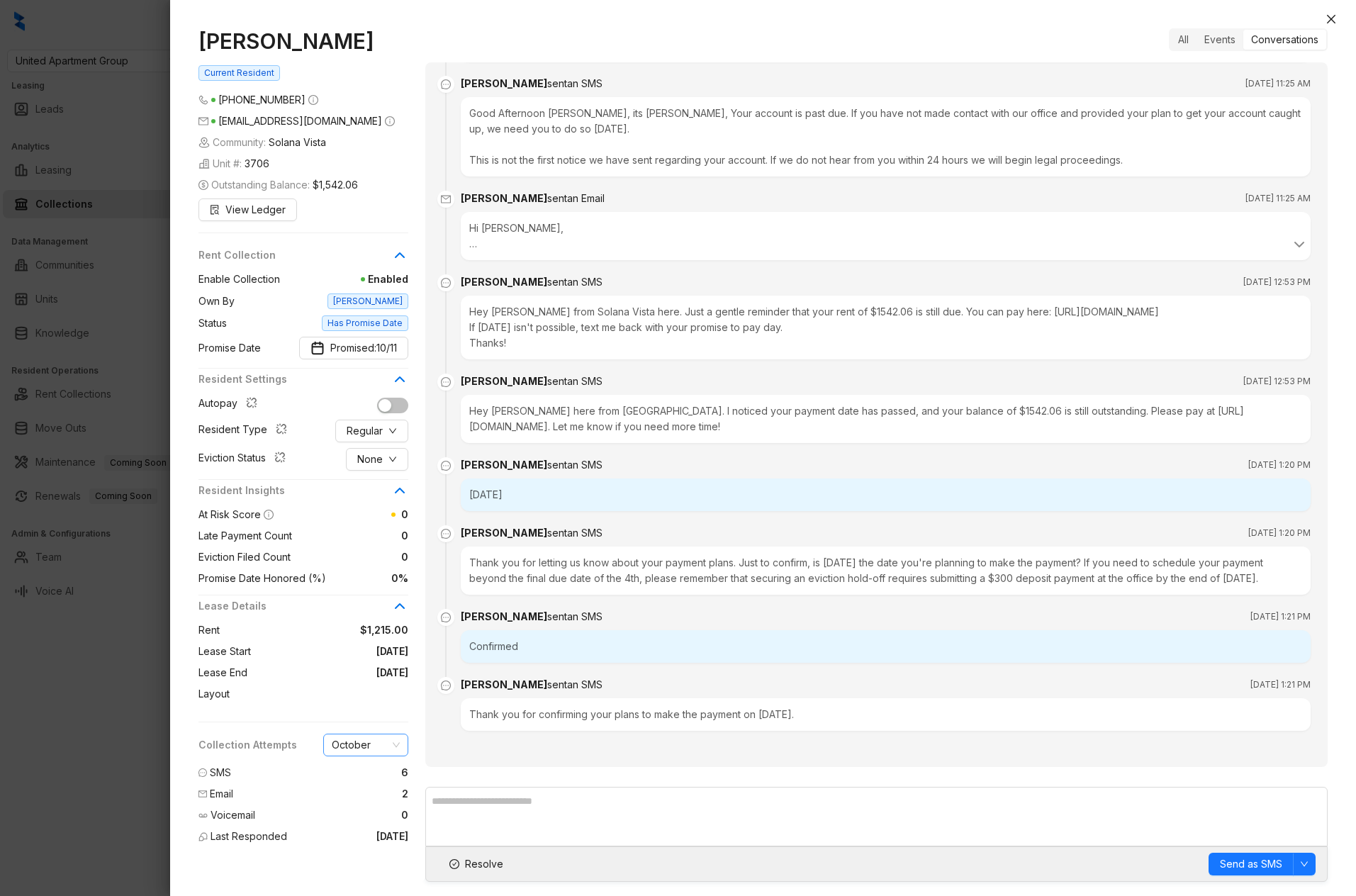
click at [374, 749] on span "October" at bounding box center [366, 745] width 68 height 22
click at [1247, 22] on icon "close" at bounding box center [1331, 19] width 8 height 8
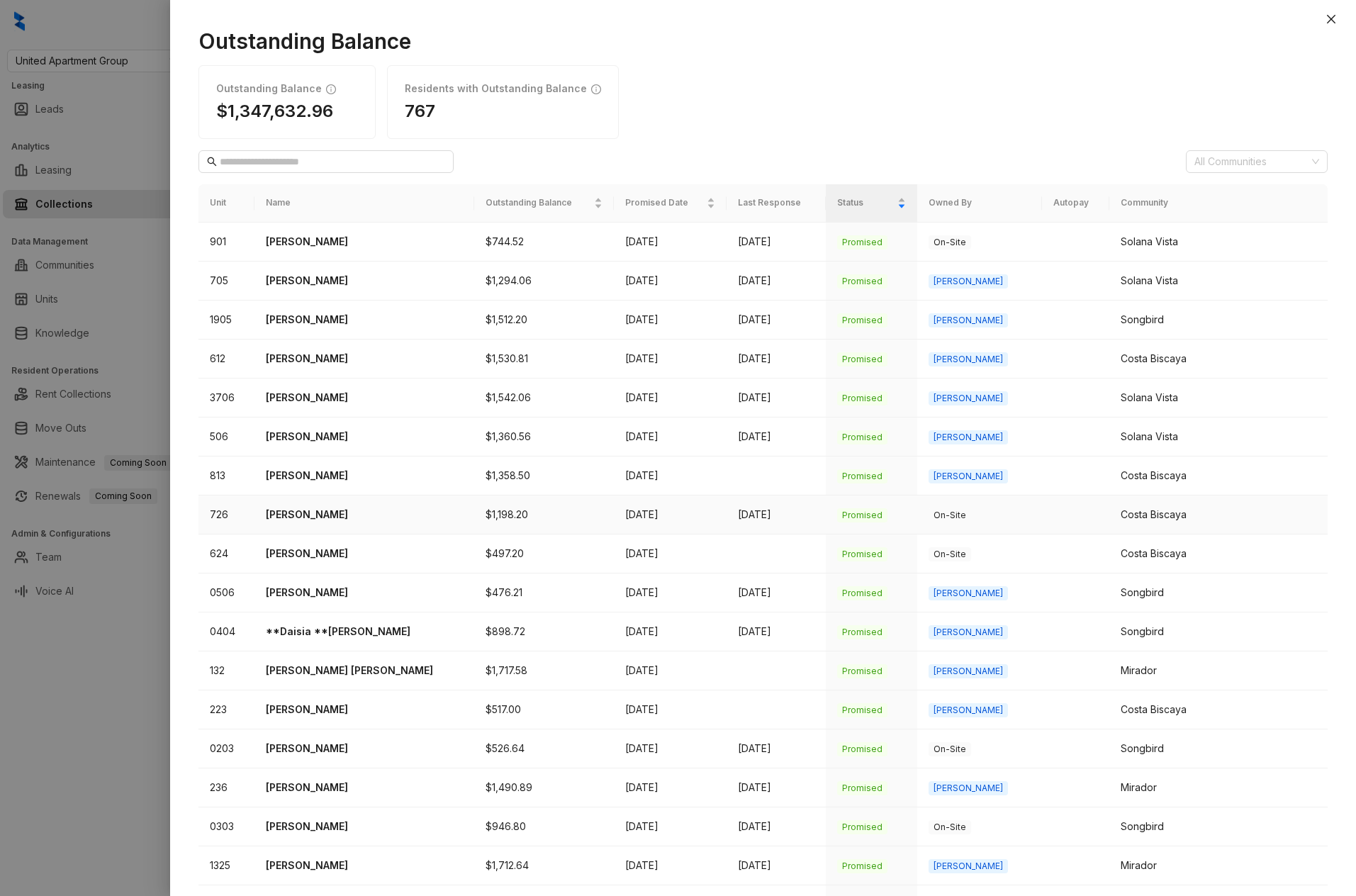
scroll to position [154, 0]
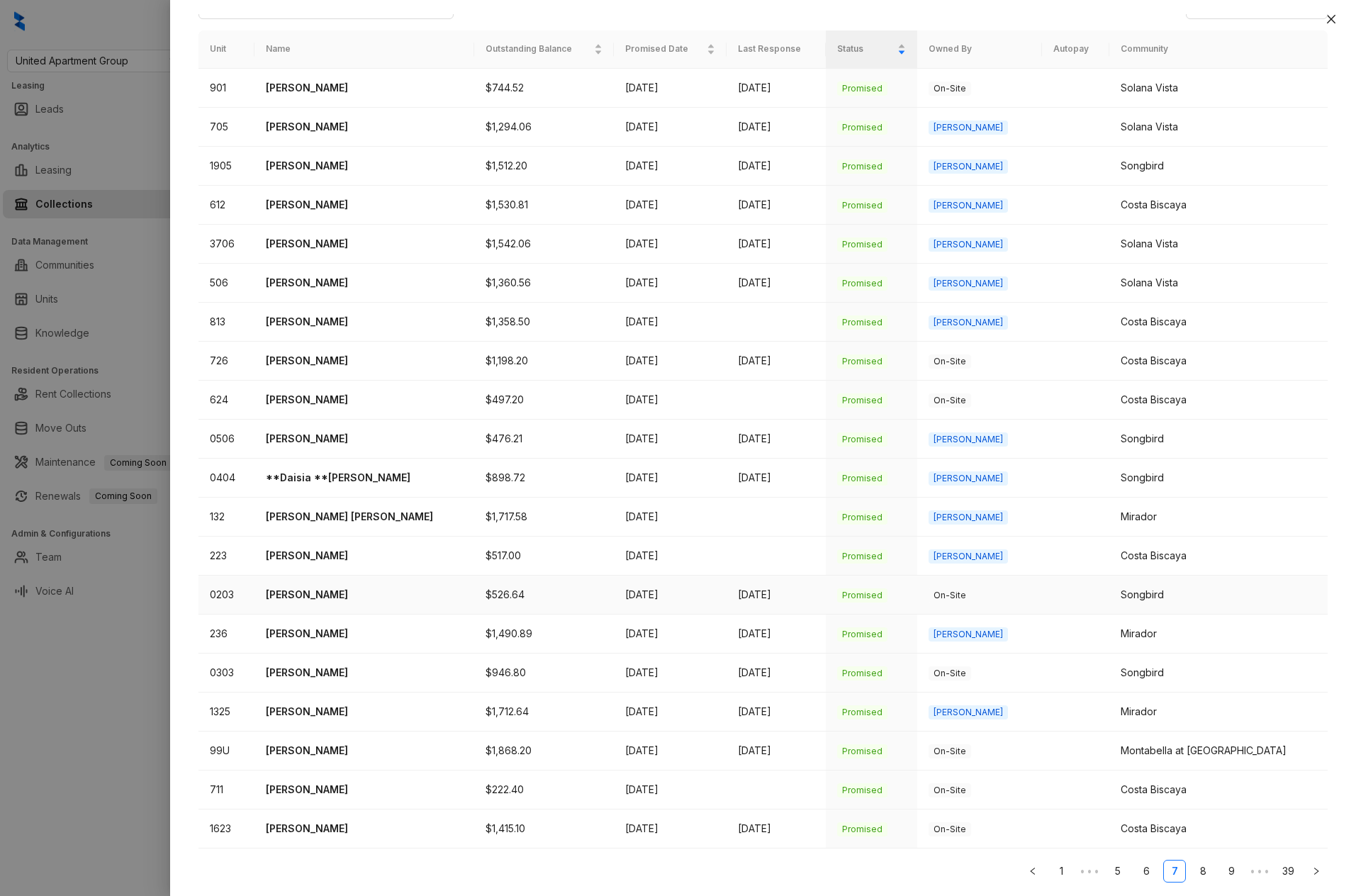
click at [321, 597] on p "[PERSON_NAME]" at bounding box center [364, 595] width 197 height 15
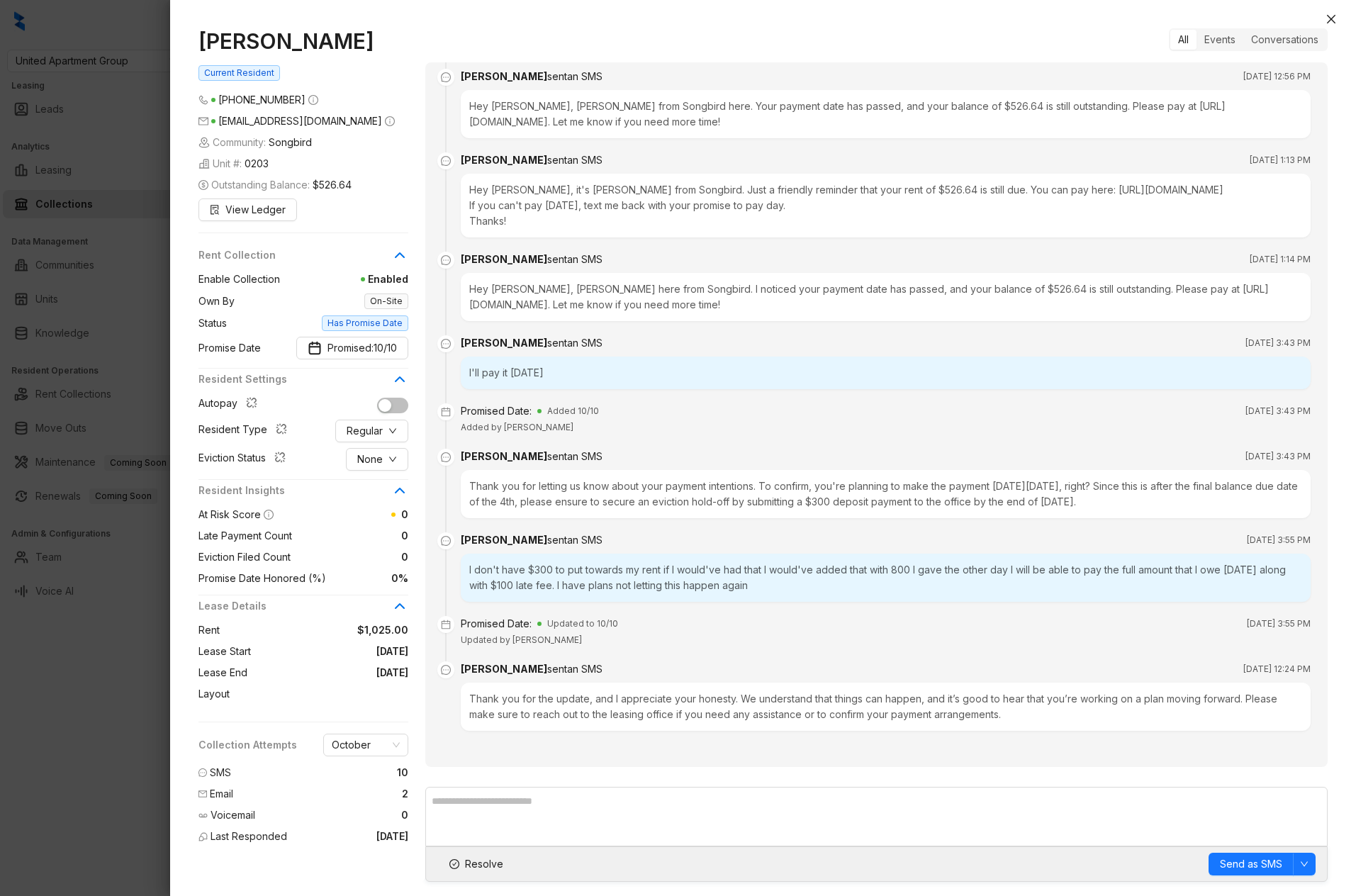
scroll to position [1979, 0]
click at [1247, 13] on icon "close" at bounding box center [1331, 19] width 12 height 12
